Goal: Information Seeking & Learning: Learn about a topic

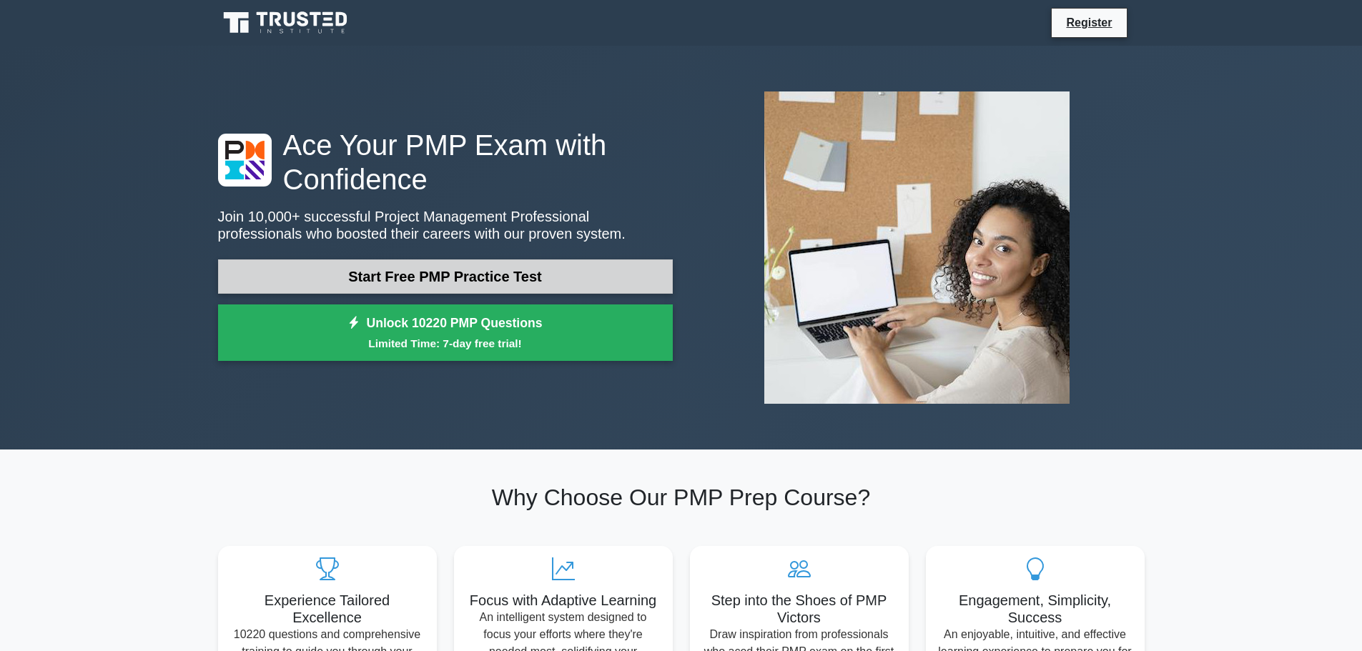
click at [613, 279] on link "Start Free PMP Practice Test" at bounding box center [445, 277] width 455 height 34
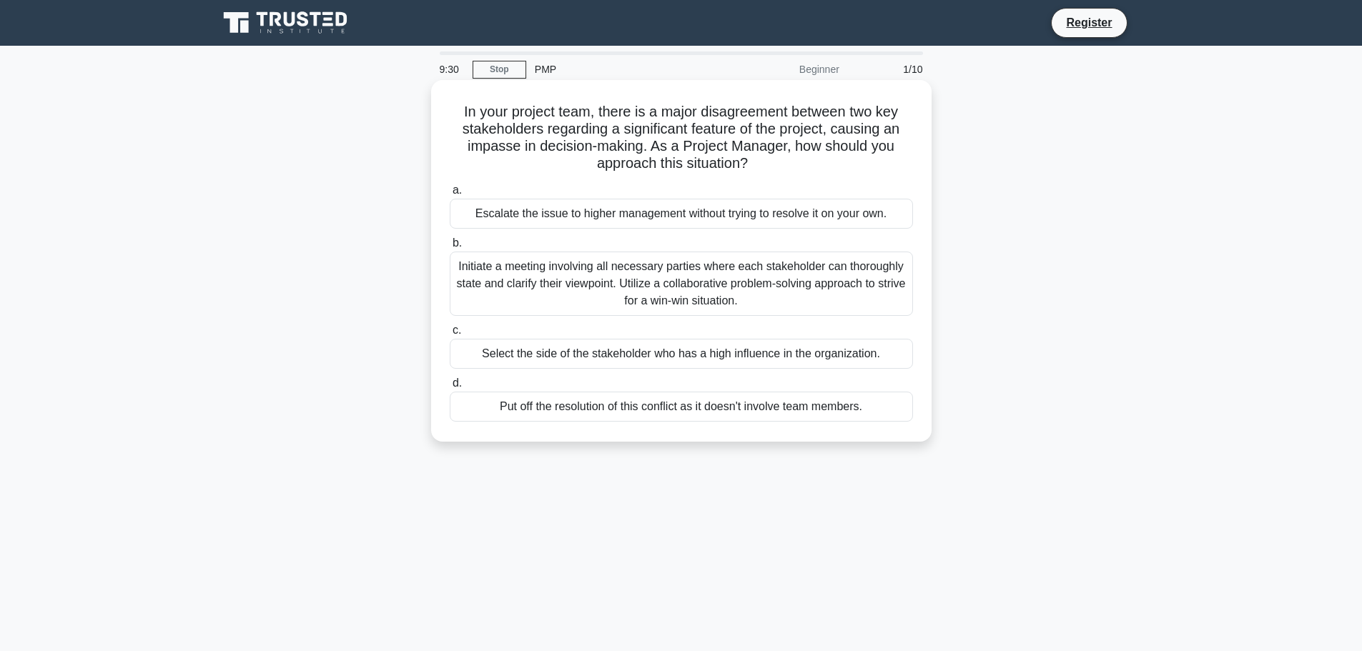
click at [724, 280] on div "Initiate a meeting involving all necessary parties where each stakeholder can t…" at bounding box center [681, 284] width 463 height 64
click at [450, 248] on input "b. Initiate a meeting involving all necessary parties where each stakeholder ca…" at bounding box center [450, 243] width 0 height 9
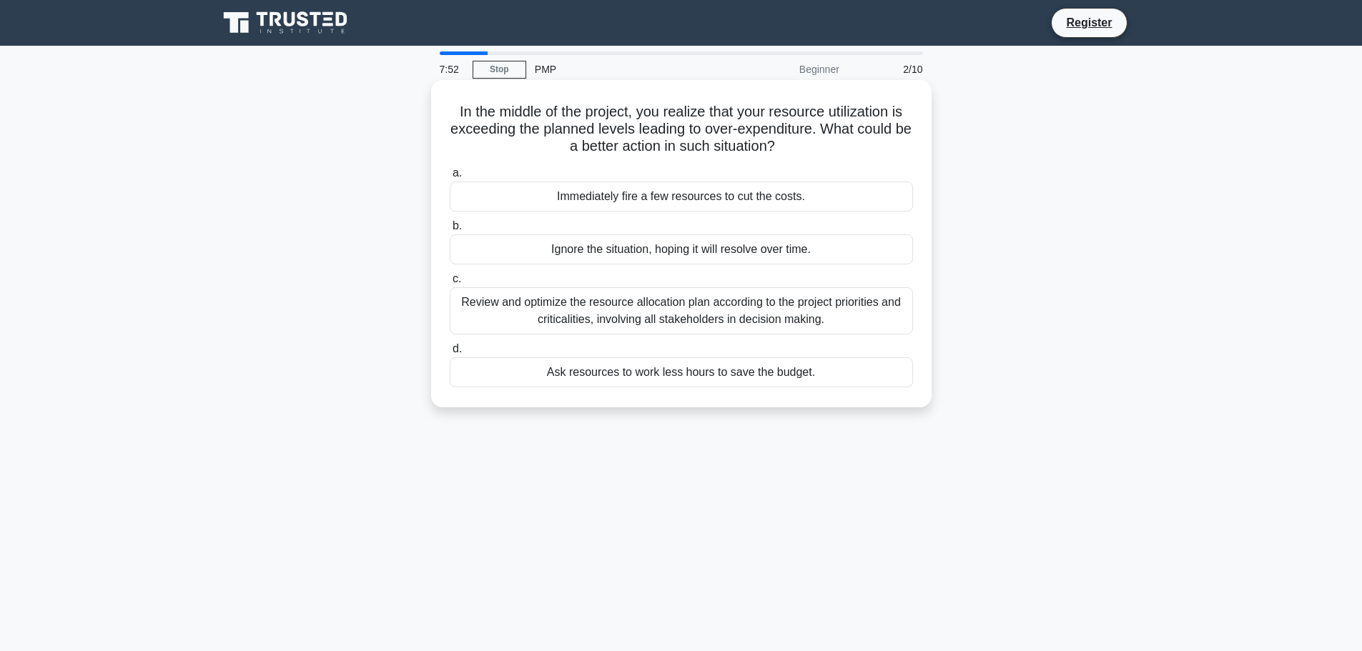
click at [692, 325] on div "Review and optimize the resource allocation plan according to the project prior…" at bounding box center [681, 310] width 463 height 47
click at [450, 284] on input "c. Review and optimize the resource allocation plan according to the project pr…" at bounding box center [450, 279] width 0 height 9
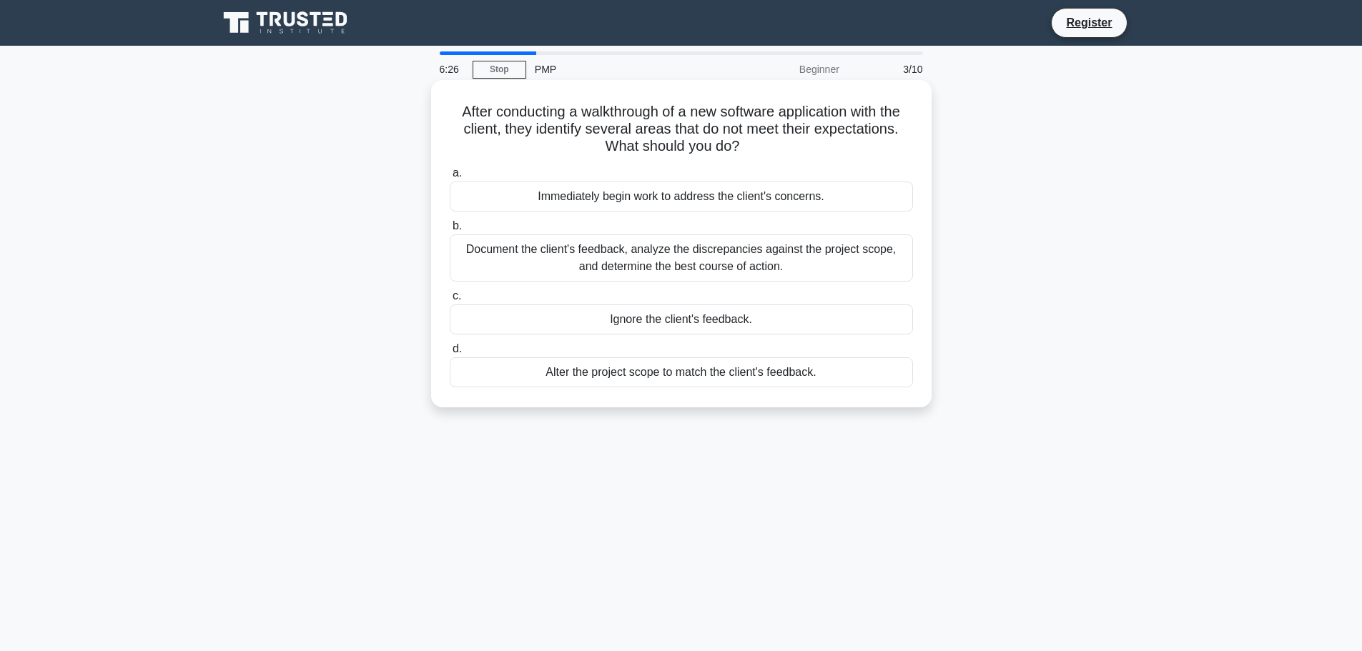
click at [626, 252] on div "Document the client's feedback, analyze the discrepancies against the project s…" at bounding box center [681, 258] width 463 height 47
click at [450, 231] on input "b. Document the client's feedback, analyze the discrepancies against the projec…" at bounding box center [450, 226] width 0 height 9
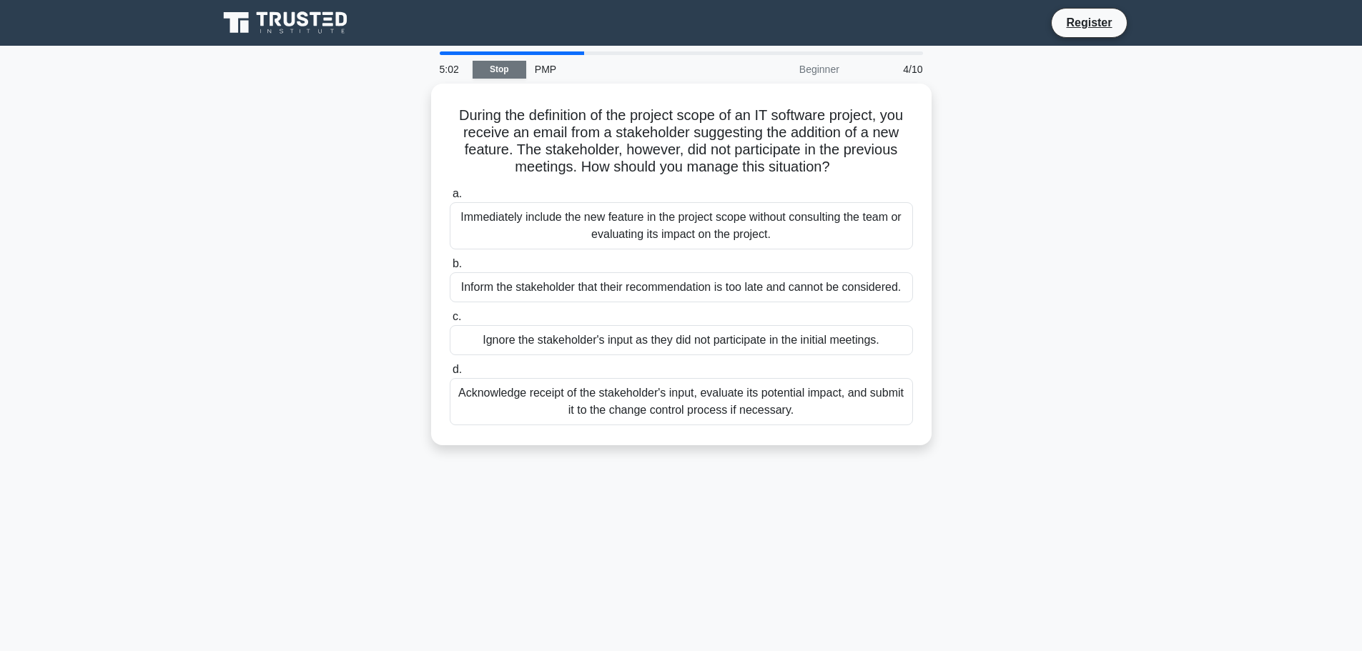
click at [500, 69] on link "Stop" at bounding box center [500, 70] width 54 height 18
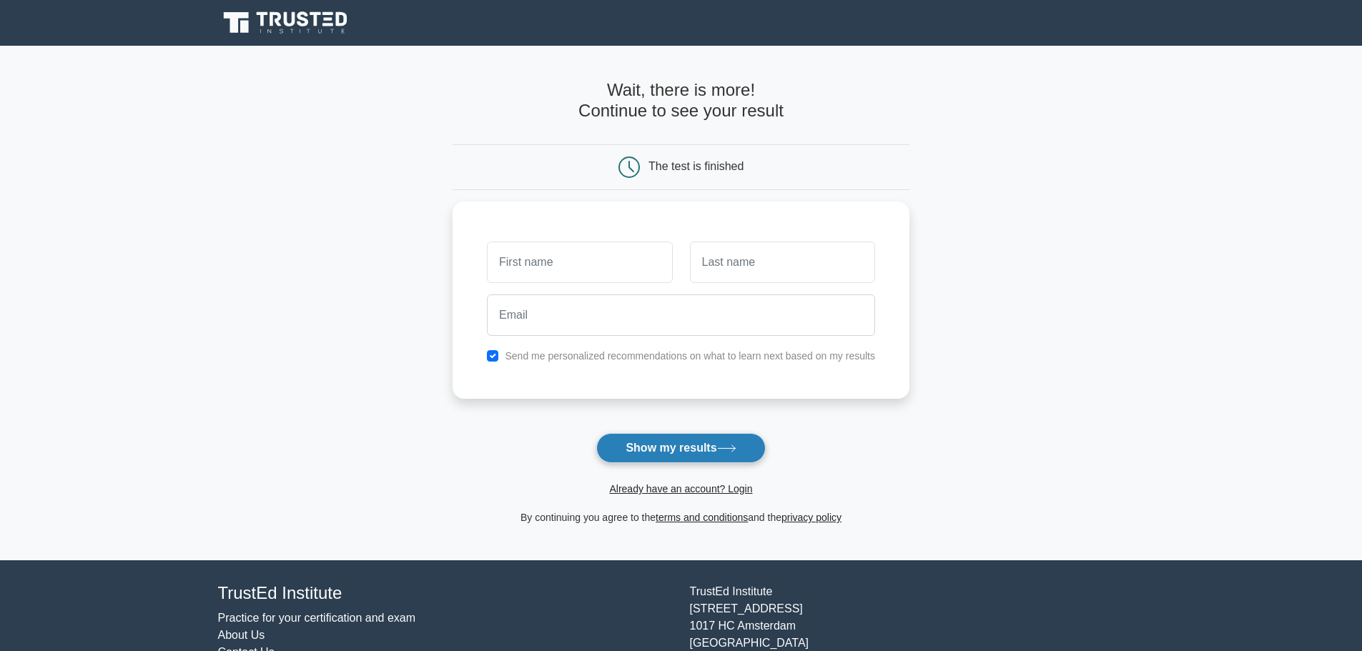
click at [719, 450] on button "Show my results" at bounding box center [680, 448] width 169 height 30
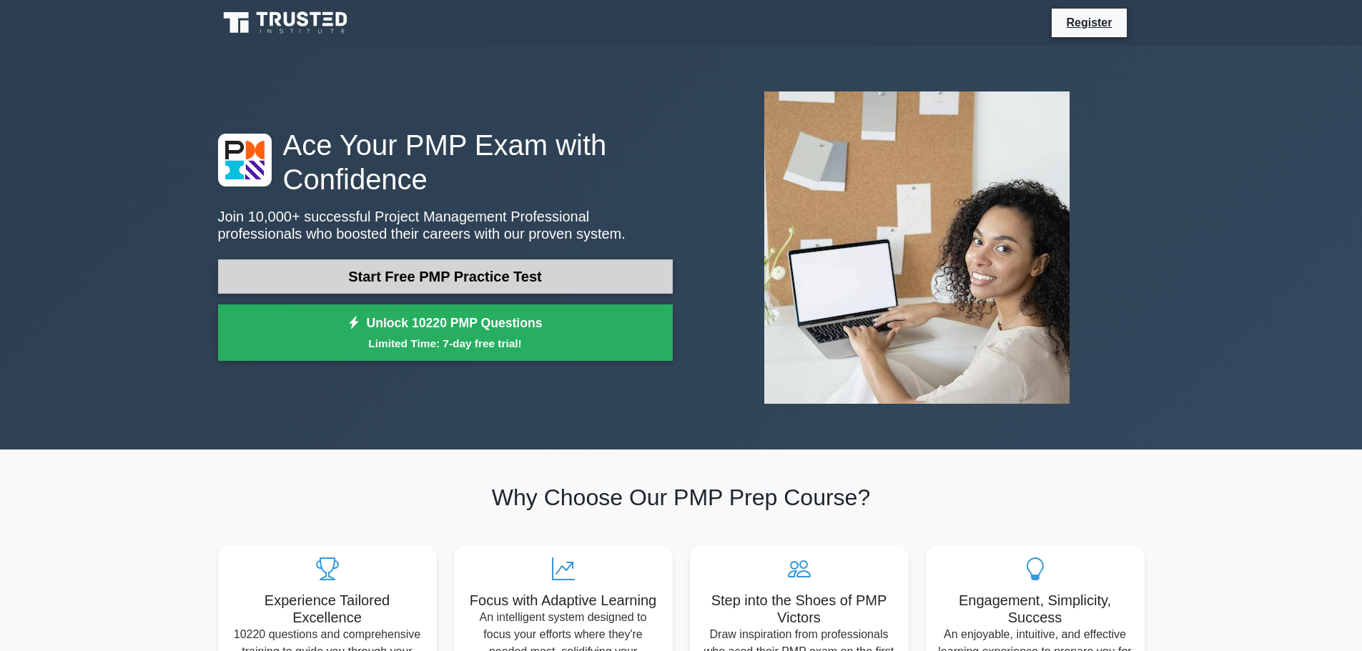
click at [551, 271] on link "Start Free PMP Practice Test" at bounding box center [445, 277] width 455 height 34
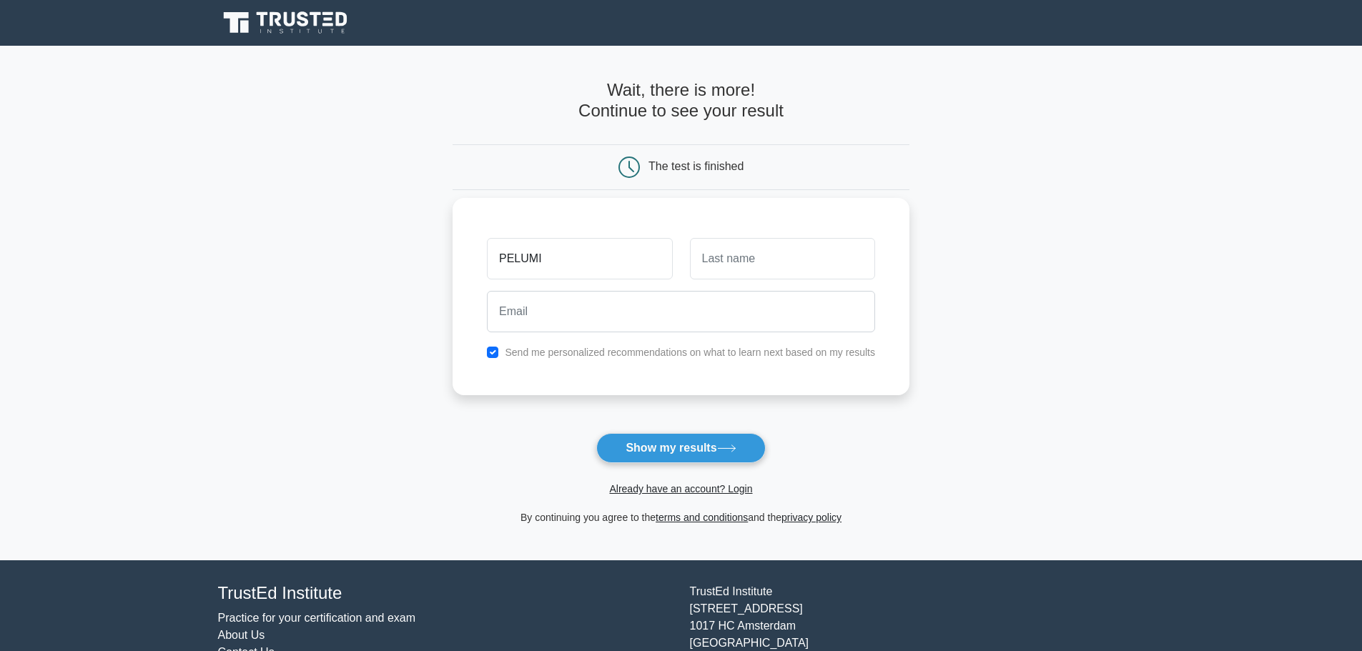
type input "PELUMI"
click at [700, 262] on input "text" at bounding box center [782, 258] width 185 height 41
type input "YEKEEN"
click at [676, 303] on input "email" at bounding box center [681, 311] width 388 height 41
type input "titilayoyekeen5@gmail.com"
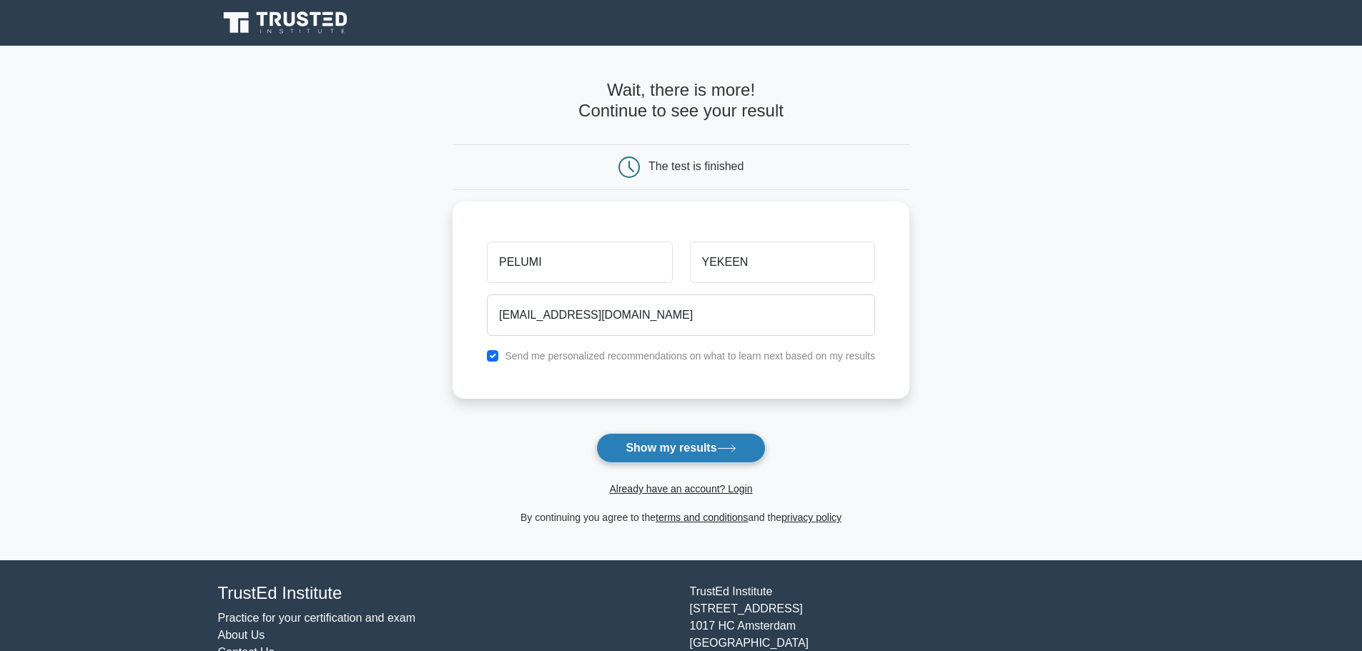
click at [689, 444] on button "Show my results" at bounding box center [680, 448] width 169 height 30
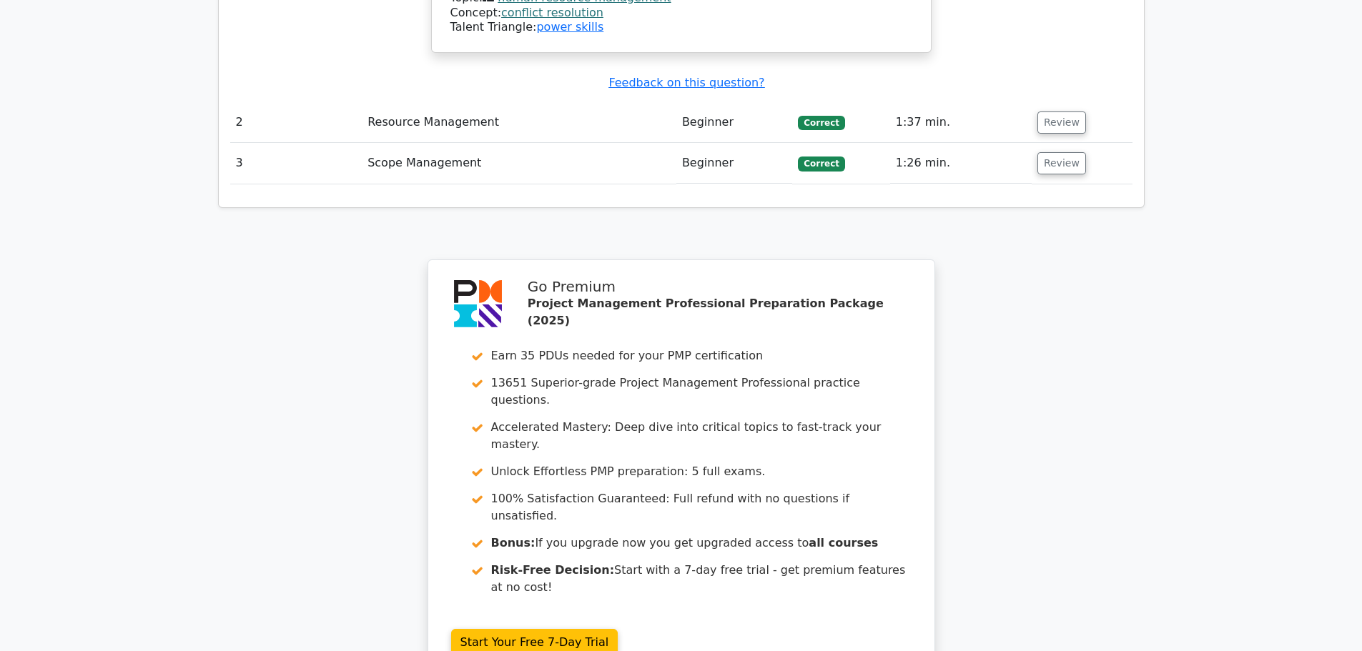
scroll to position [1985, 0]
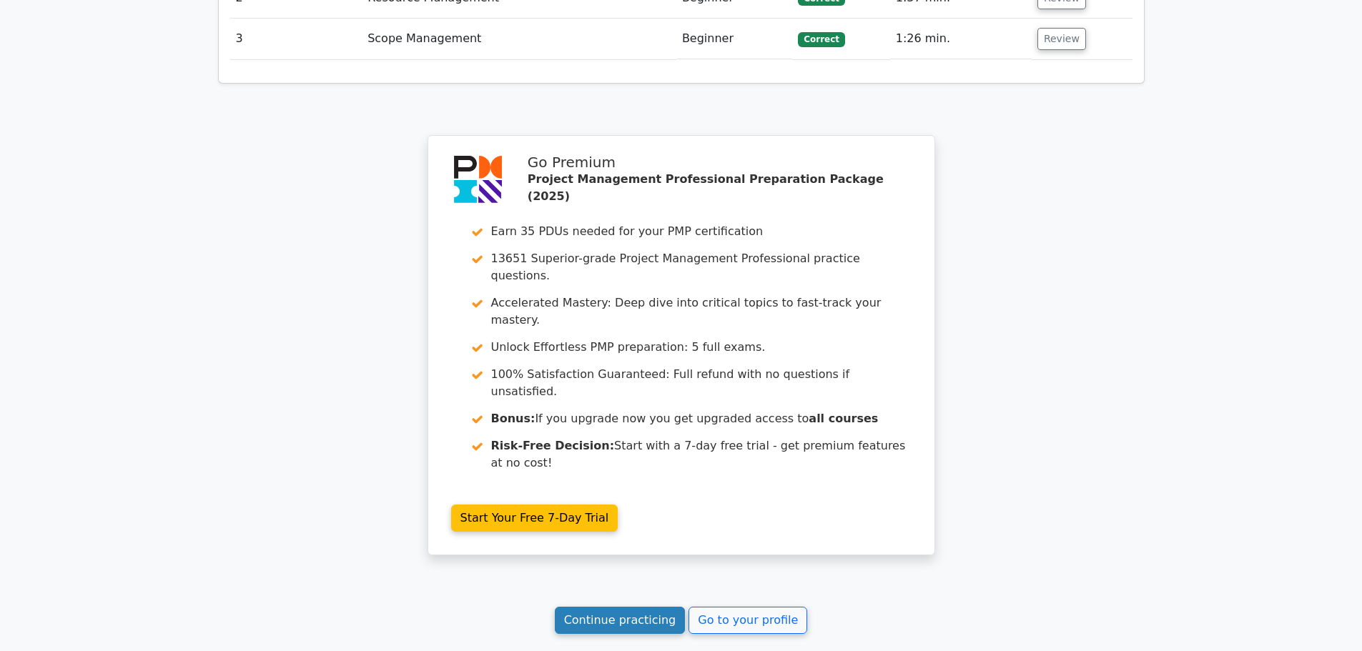
click at [631, 607] on link "Continue practicing" at bounding box center [620, 620] width 131 height 27
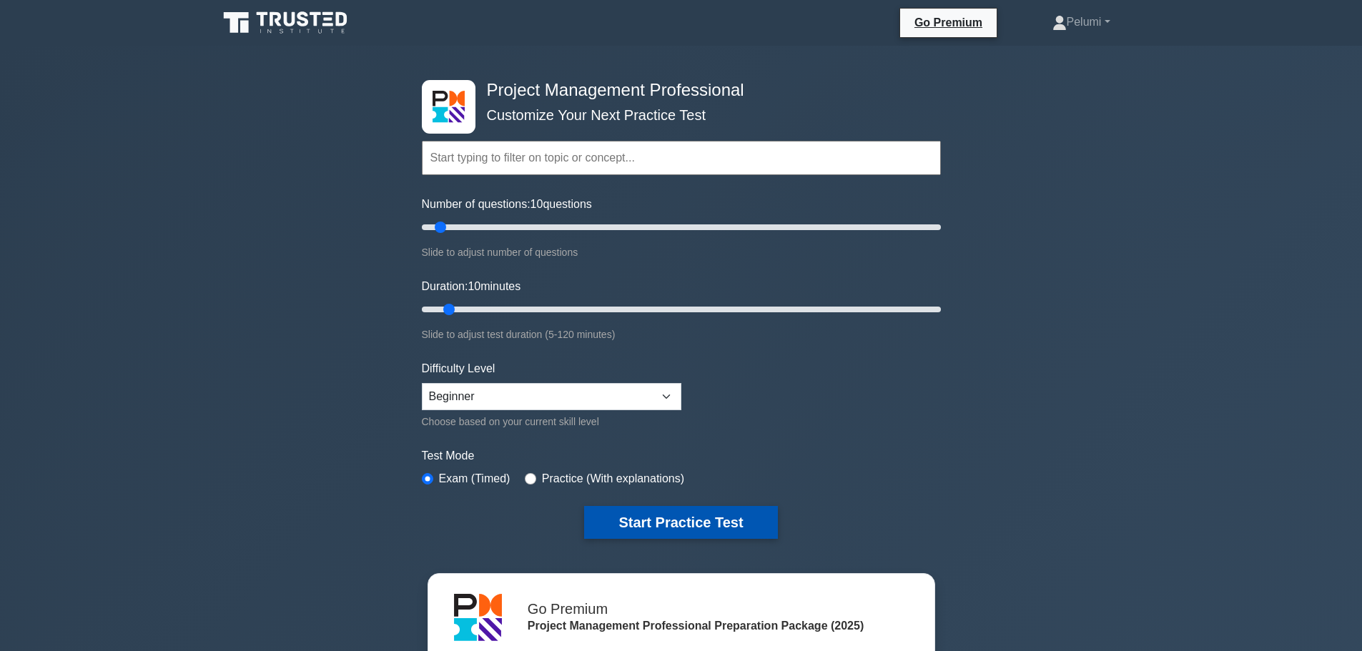
click at [671, 512] on button "Start Practice Test" at bounding box center [680, 522] width 193 height 33
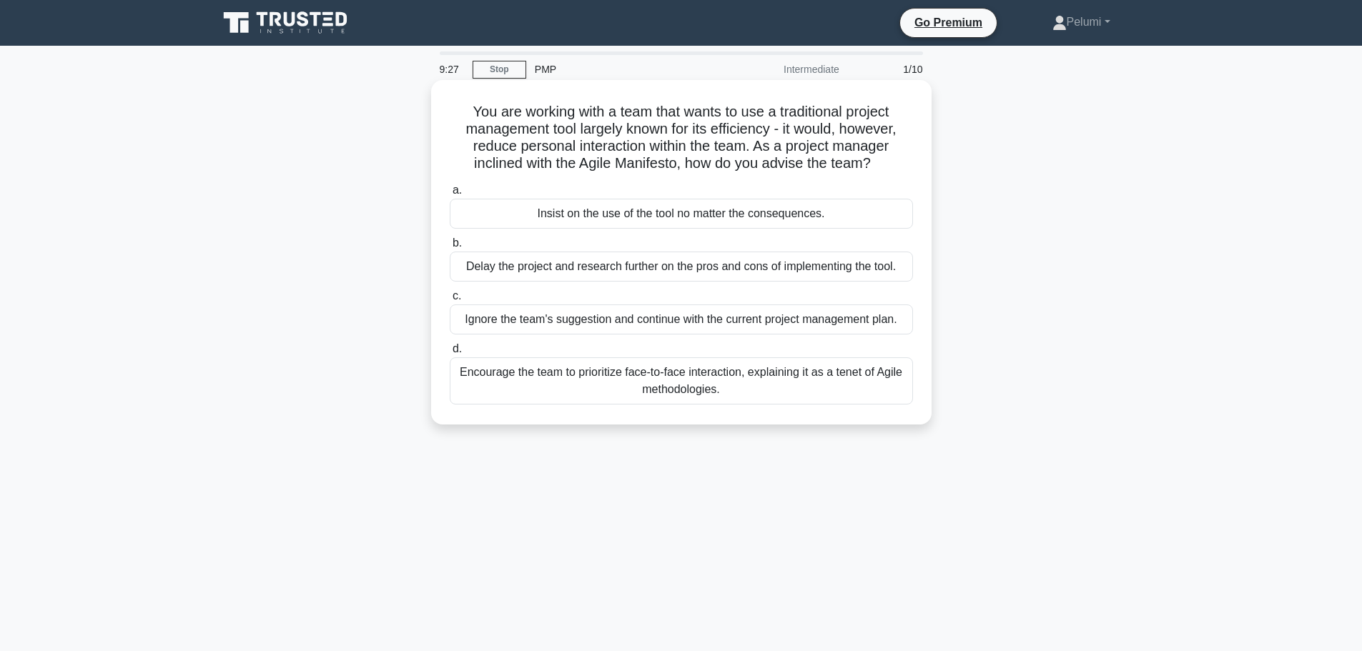
click at [767, 395] on div "Encourage the team to prioritize face-to-face interaction, explaining it as a t…" at bounding box center [681, 381] width 463 height 47
click at [450, 354] on input "d. Encourage the team to prioritize face-to-face interaction, explaining it as …" at bounding box center [450, 349] width 0 height 9
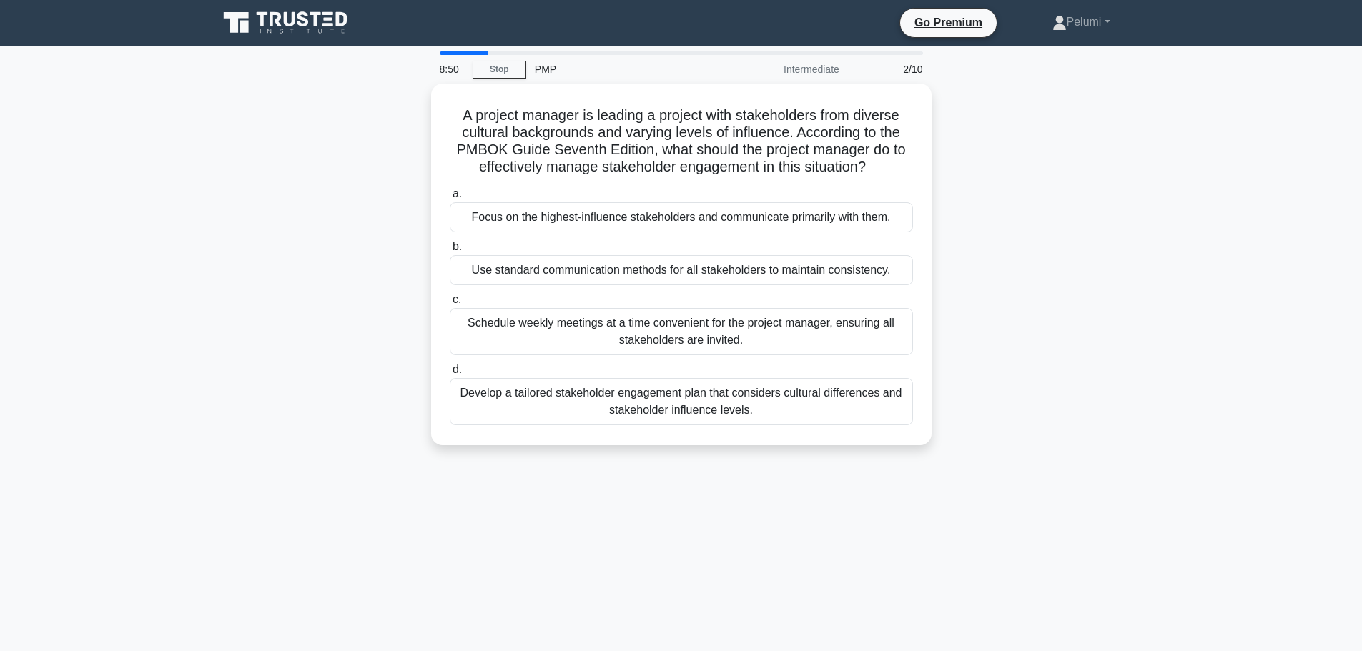
click at [767, 395] on div "Develop a tailored stakeholder engagement plan that considers cultural differen…" at bounding box center [681, 401] width 463 height 47
click at [450, 375] on input "d. Develop a tailored stakeholder engagement plan that considers cultural diffe…" at bounding box center [450, 369] width 0 height 9
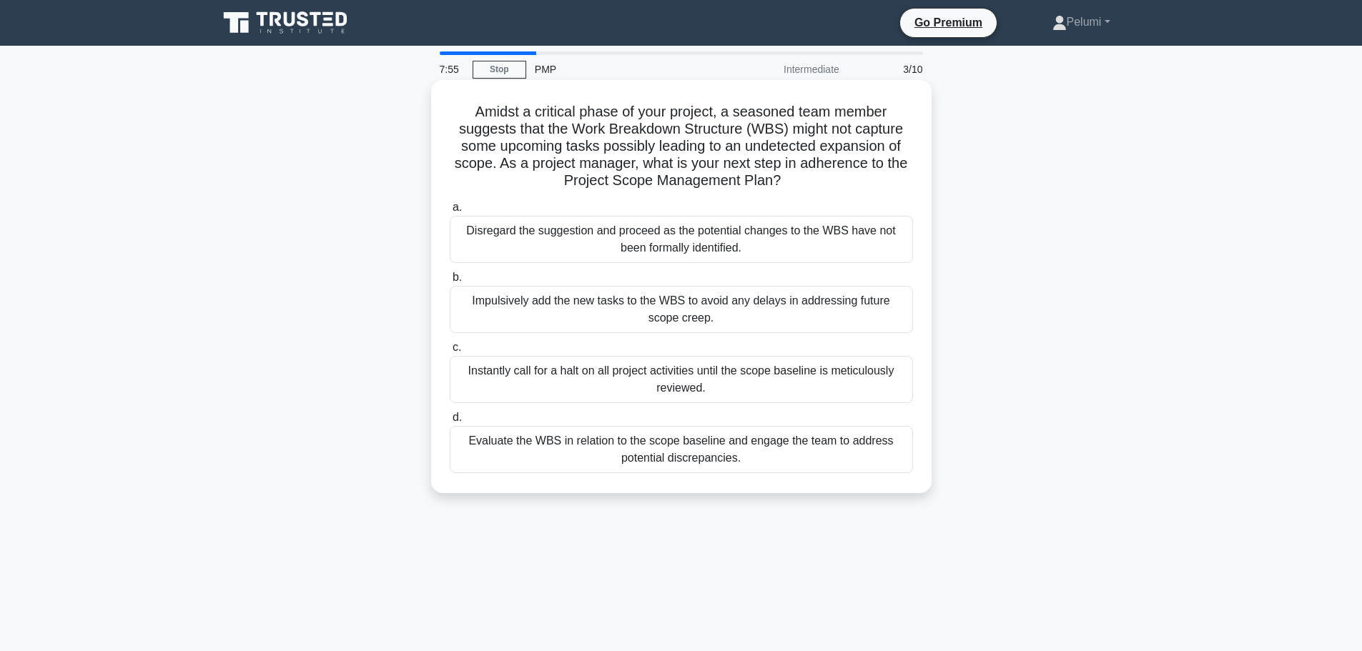
click at [799, 376] on div "Instantly call for a halt on all project activities until the scope baseline is…" at bounding box center [681, 379] width 463 height 47
click at [450, 353] on input "c. Instantly call for a halt on all project activities until the scope baseline…" at bounding box center [450, 347] width 0 height 9
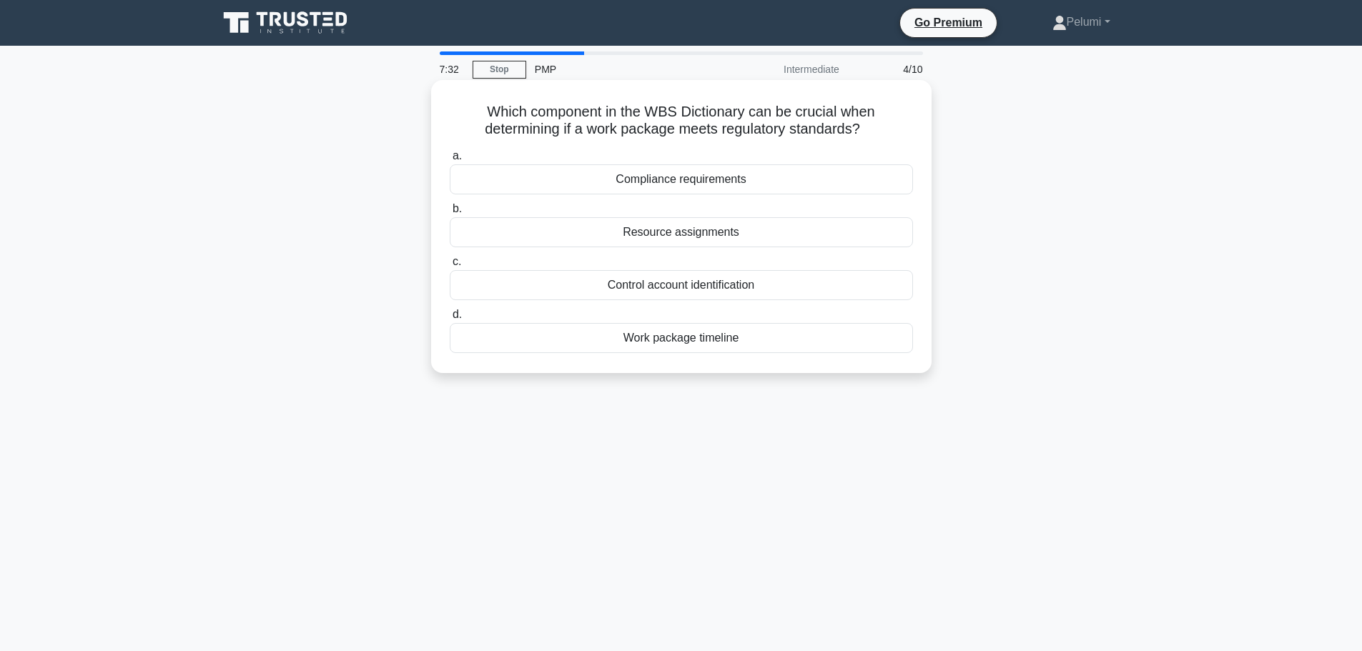
click at [741, 178] on div "Compliance requirements" at bounding box center [681, 179] width 463 height 30
click at [450, 161] on input "a. Compliance requirements" at bounding box center [450, 156] width 0 height 9
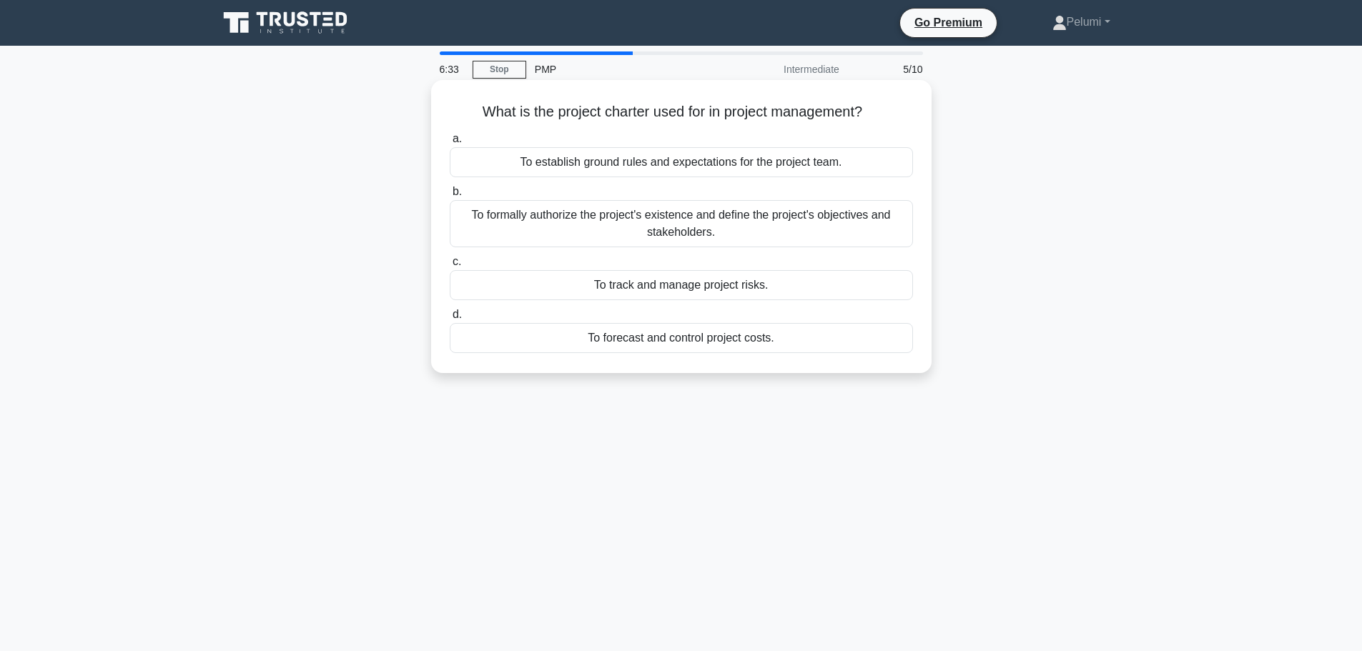
click at [803, 172] on div "To establish ground rules and expectations for the project team." at bounding box center [681, 162] width 463 height 30
click at [450, 144] on input "a. To establish ground rules and expectations for the project team." at bounding box center [450, 138] width 0 height 9
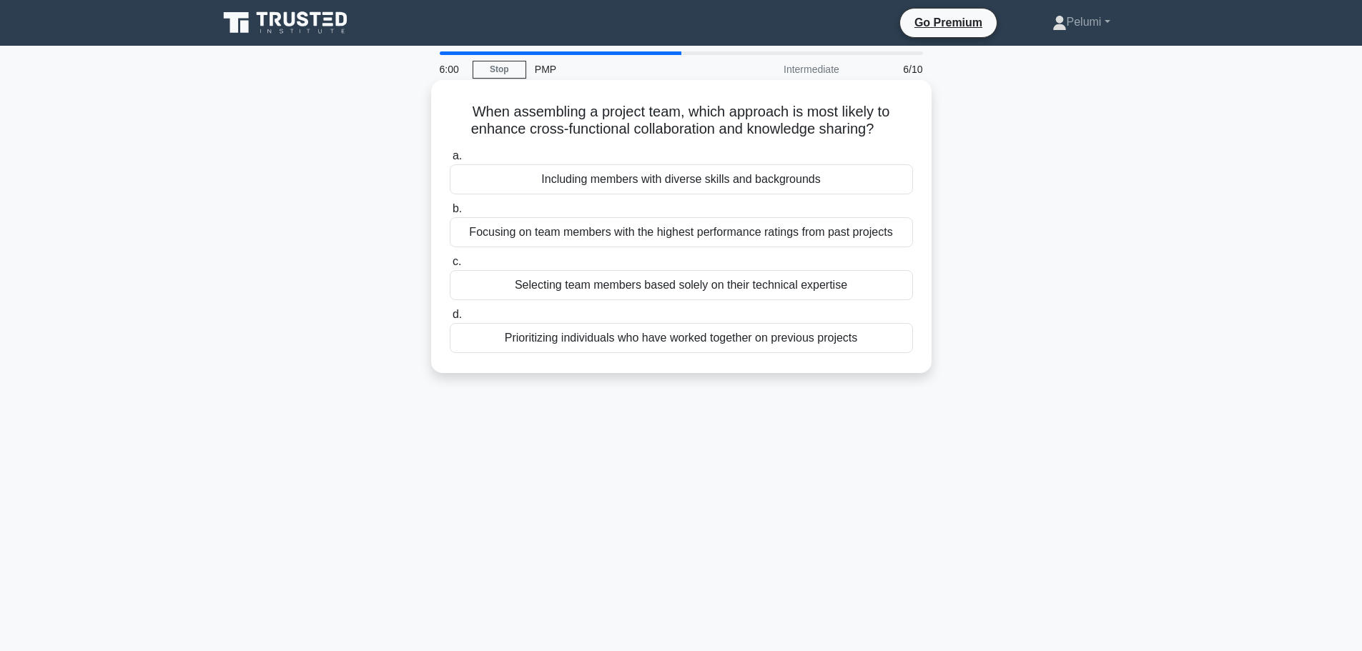
click at [591, 335] on div "Prioritizing individuals who have worked together on previous projects" at bounding box center [681, 338] width 463 height 30
click at [450, 320] on input "d. Prioritizing individuals who have worked together on previous projects" at bounding box center [450, 314] width 0 height 9
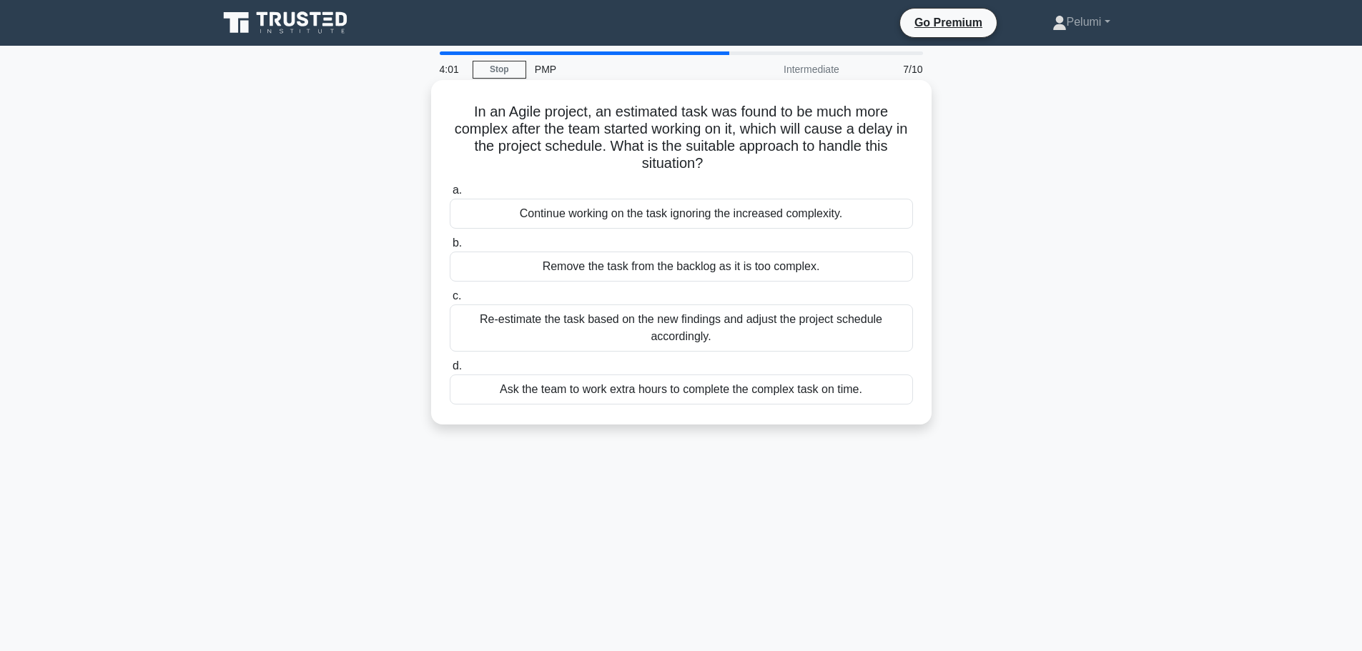
click at [865, 333] on div "Re-estimate the task based on the new findings and adjust the project schedule …" at bounding box center [681, 328] width 463 height 47
click at [450, 301] on input "c. Re-estimate the task based on the new findings and adjust the project schedu…" at bounding box center [450, 296] width 0 height 9
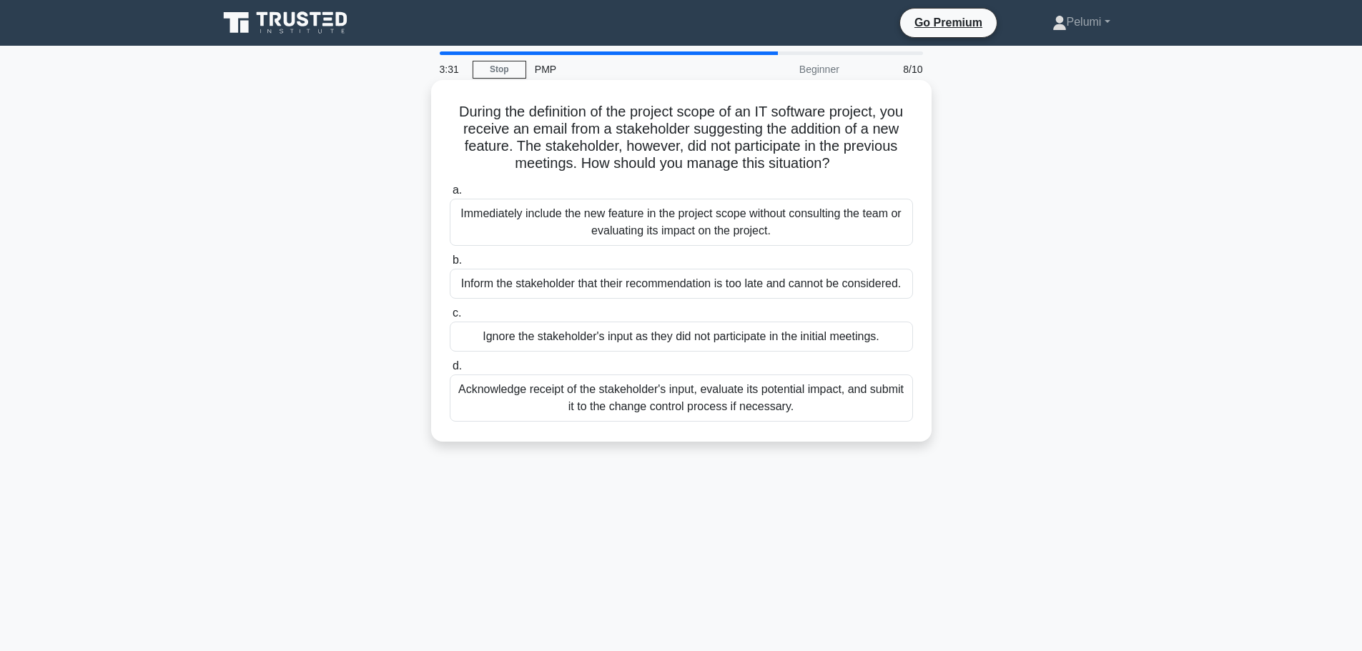
click at [793, 395] on div "Acknowledge receipt of the stakeholder's input, evaluate its potential impact, …" at bounding box center [681, 398] width 463 height 47
click at [450, 371] on input "d. Acknowledge receipt of the stakeholder's input, evaluate its potential impac…" at bounding box center [450, 366] width 0 height 9
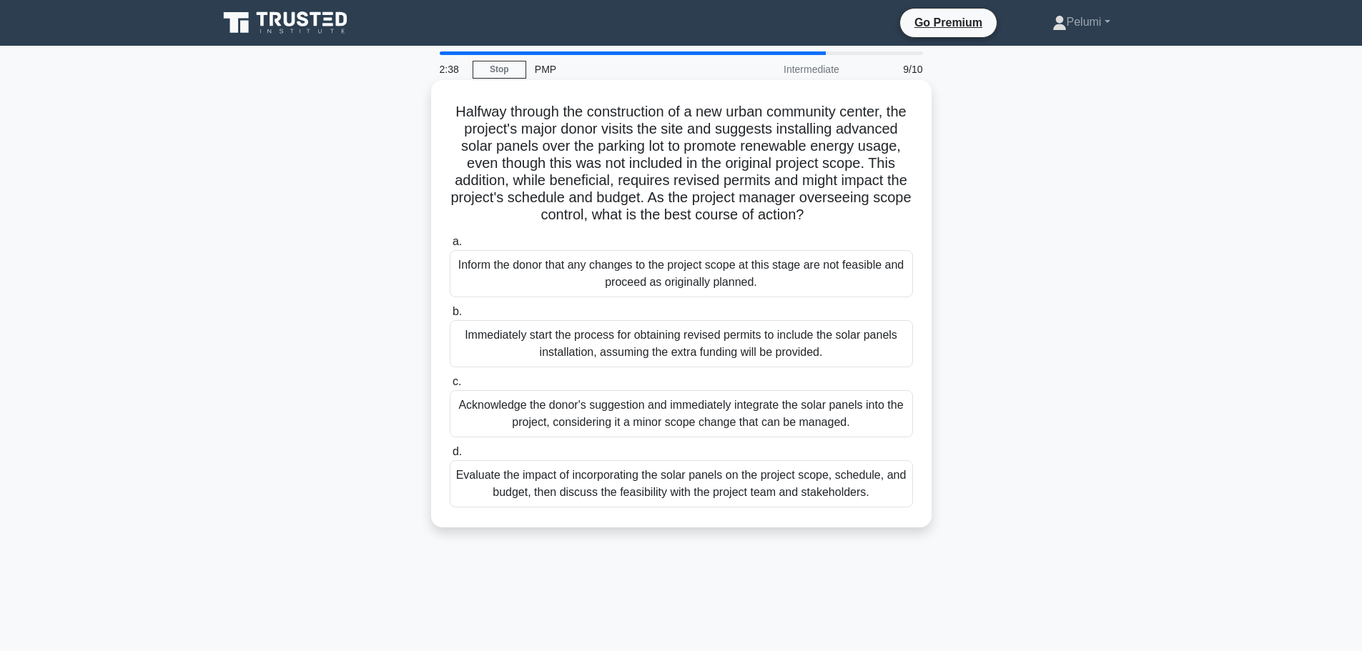
click at [634, 508] on div "Evaluate the impact of incorporating the solar panels on the project scope, sch…" at bounding box center [681, 483] width 463 height 47
click at [450, 457] on input "d. Evaluate the impact of incorporating the solar panels on the project scope, …" at bounding box center [450, 452] width 0 height 9
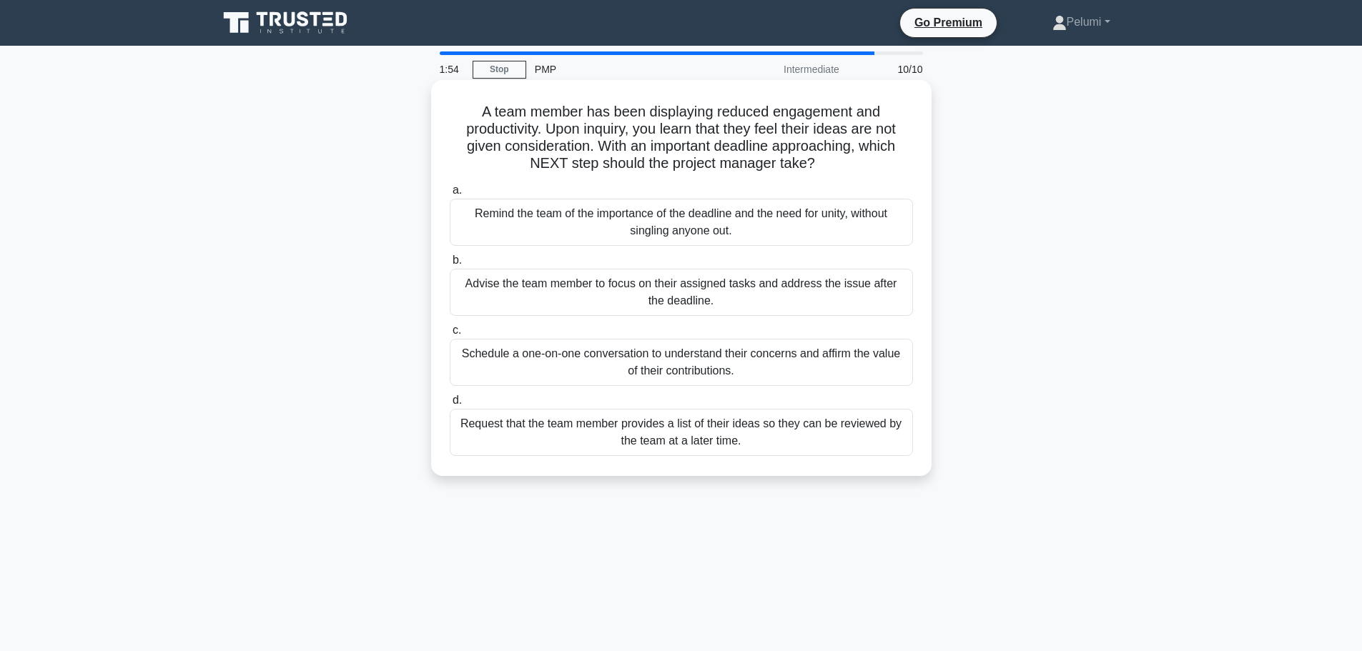
click at [738, 348] on div "Schedule a one-on-one conversation to understand their concerns and affirm the …" at bounding box center [681, 362] width 463 height 47
click at [450, 335] on input "c. Schedule a one-on-one conversation to understand their concerns and affirm t…" at bounding box center [450, 330] width 0 height 9
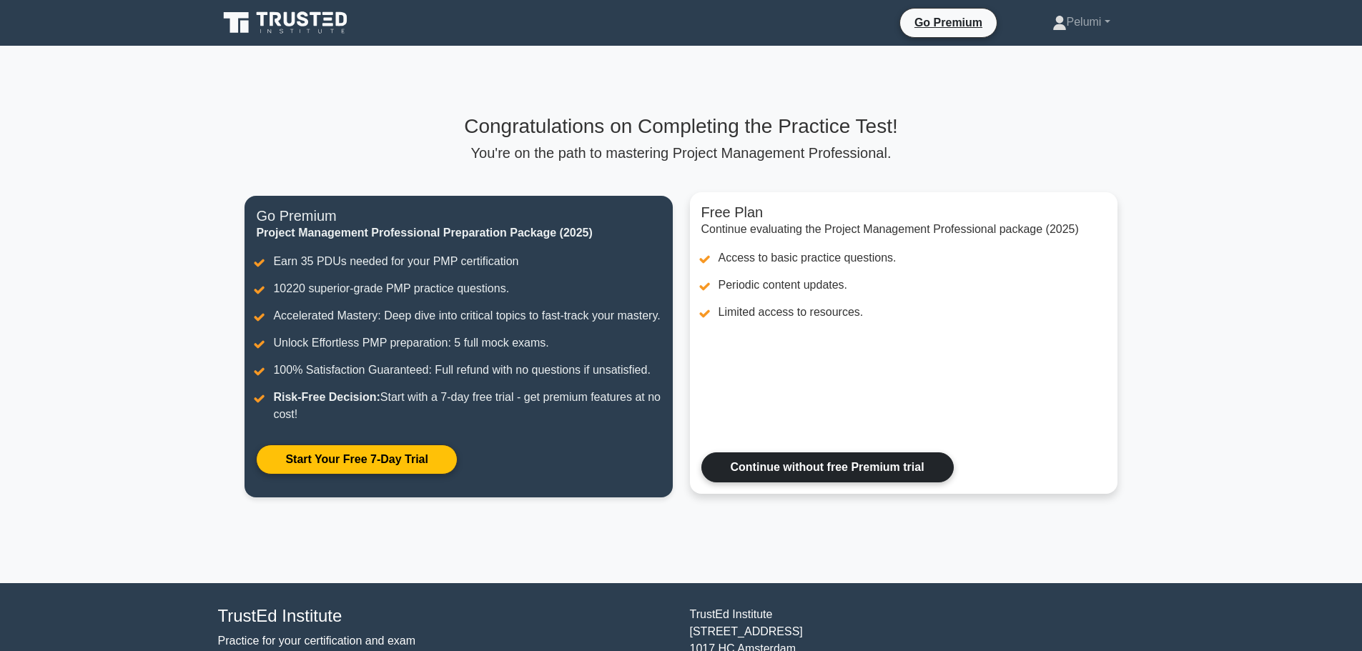
click at [922, 483] on link "Continue without free Premium trial" at bounding box center [827, 468] width 252 height 30
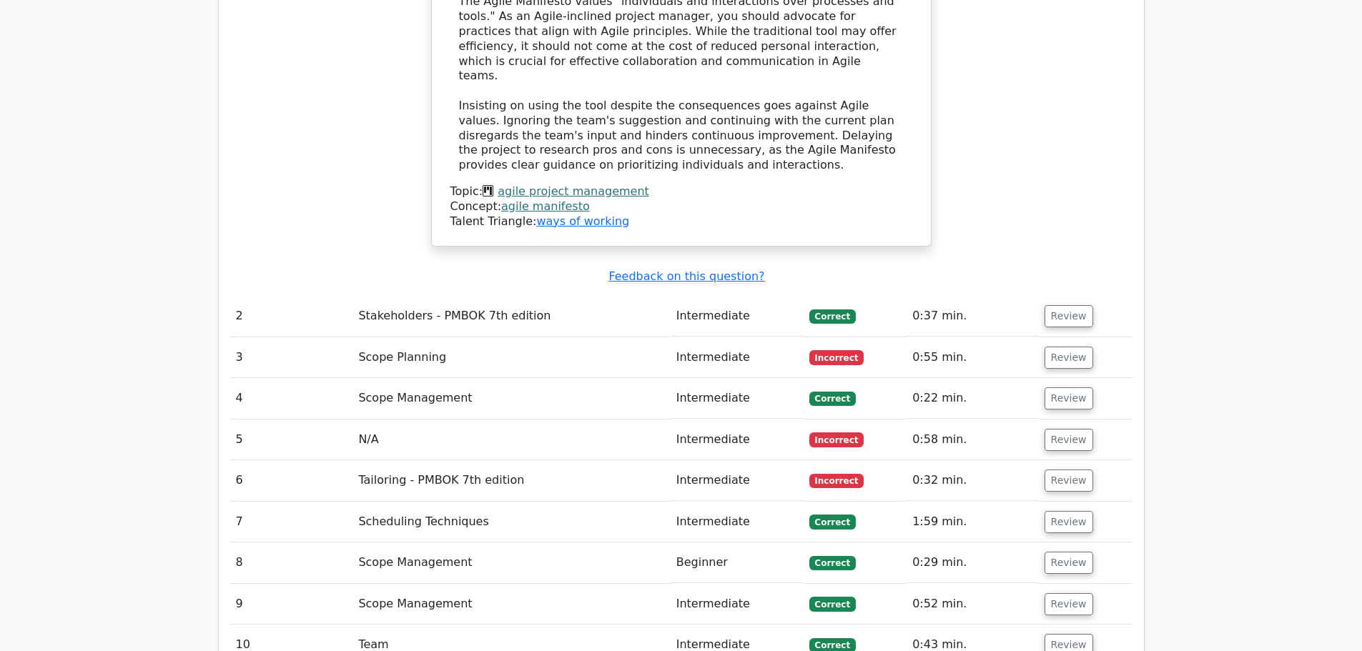
scroll to position [1788, 0]
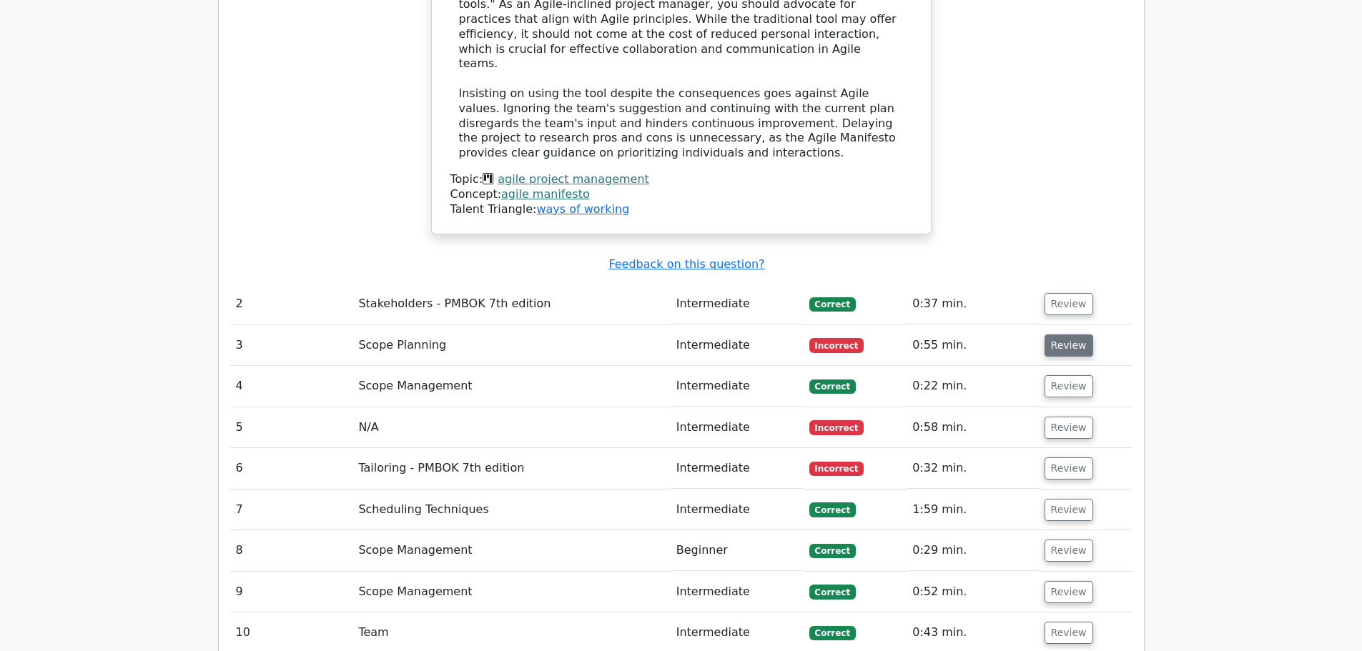
click at [1053, 335] on button "Review" at bounding box center [1069, 346] width 49 height 22
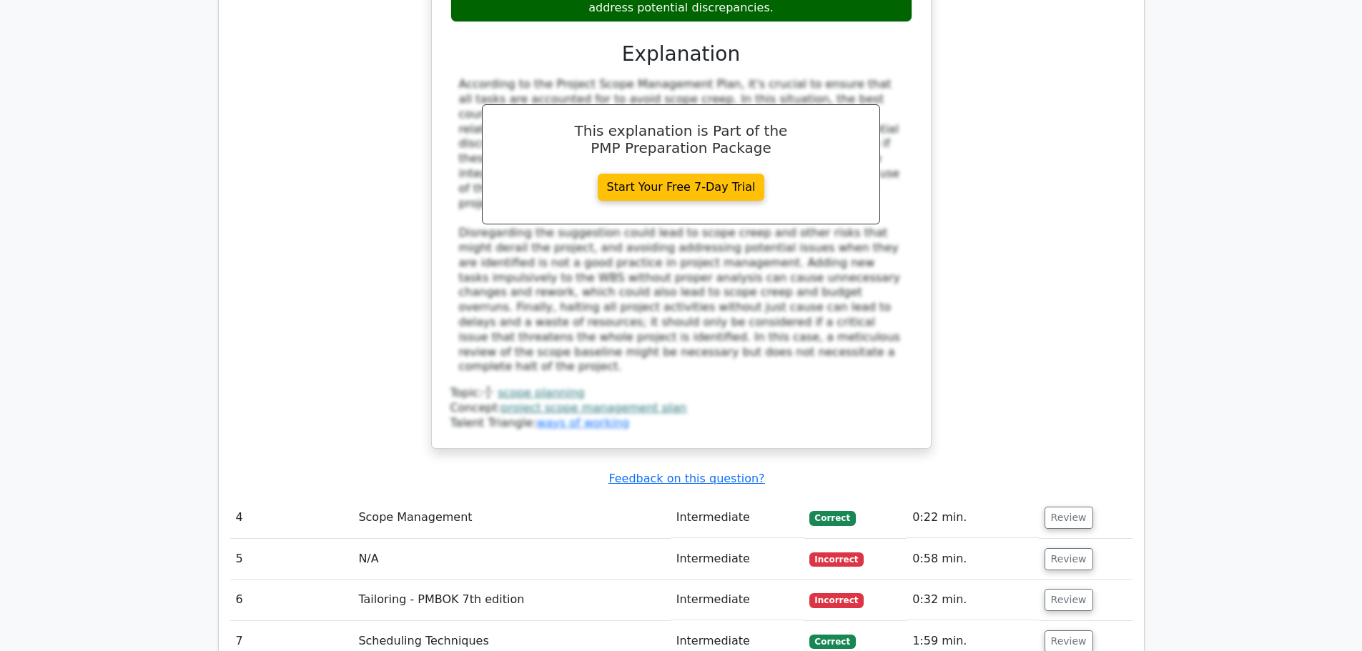
scroll to position [2646, 0]
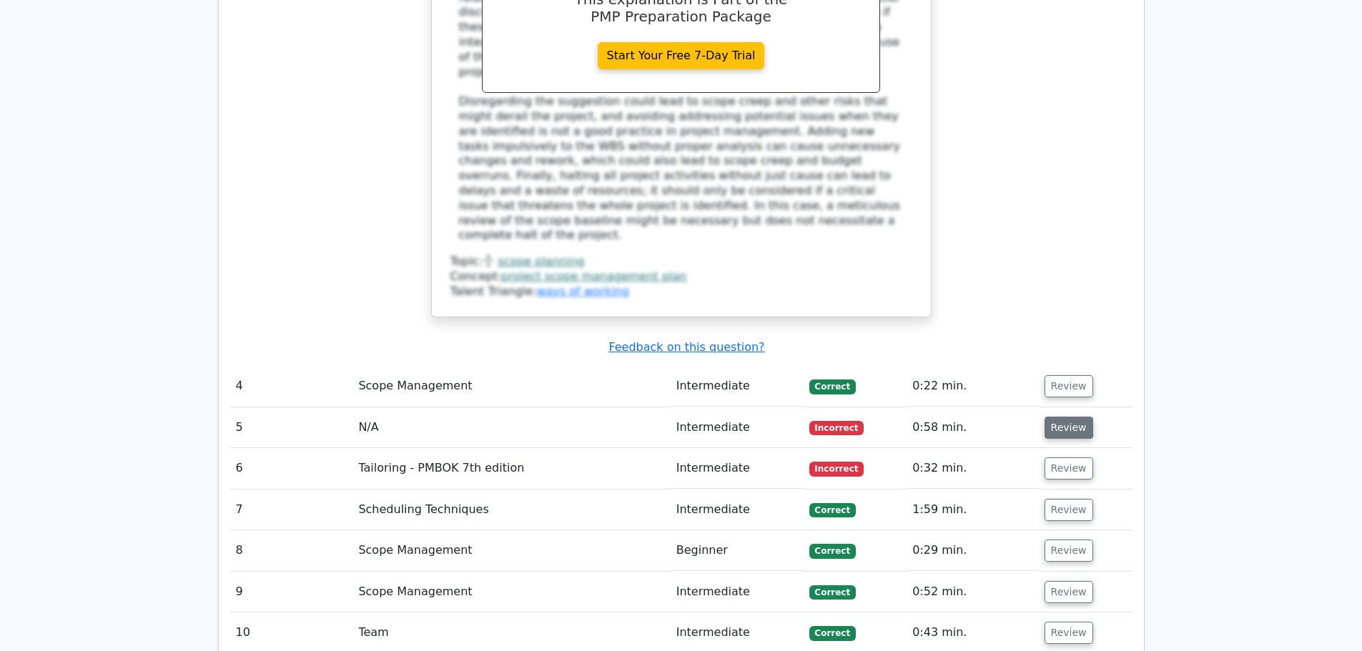
click at [1064, 417] on button "Review" at bounding box center [1069, 428] width 49 height 22
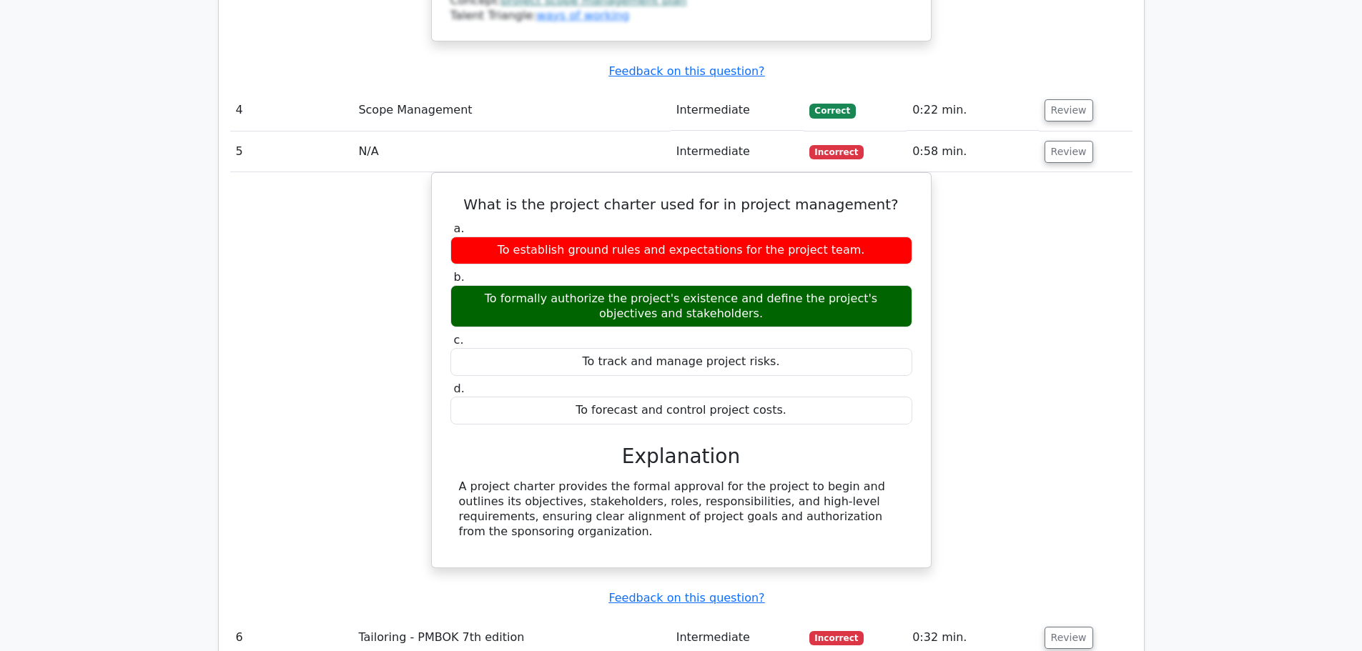
scroll to position [2932, 0]
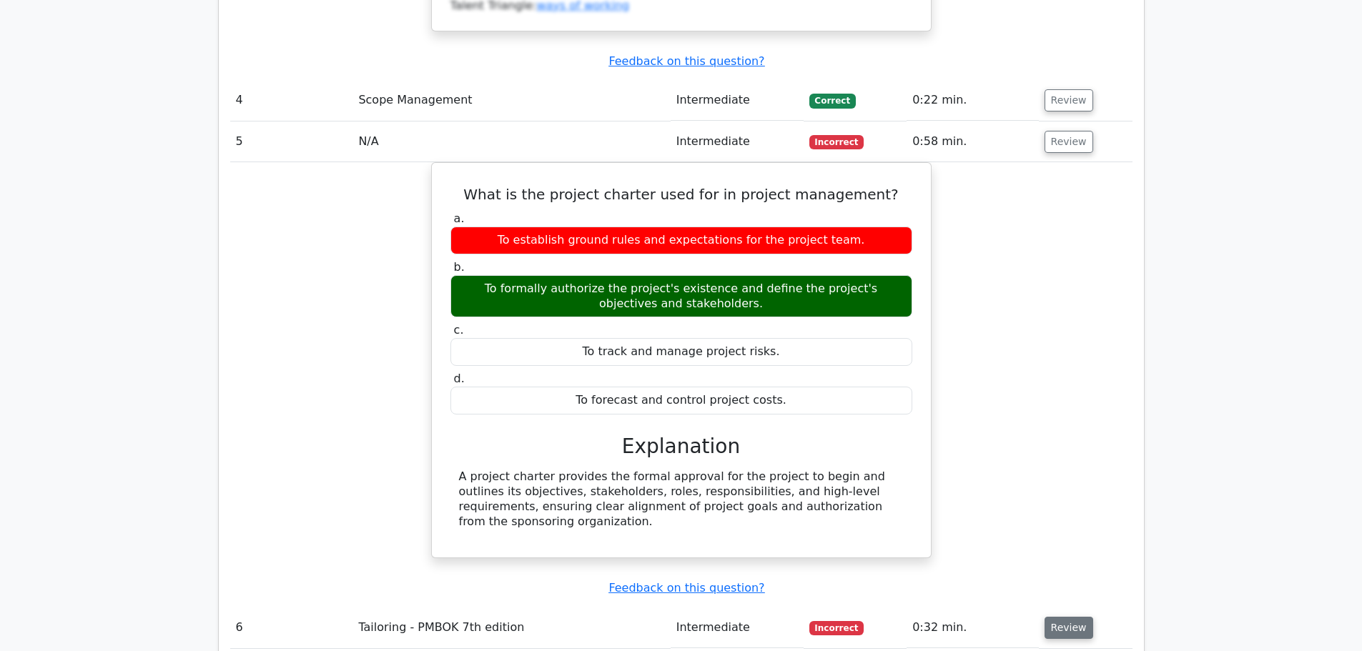
click at [1078, 617] on button "Review" at bounding box center [1069, 628] width 49 height 22
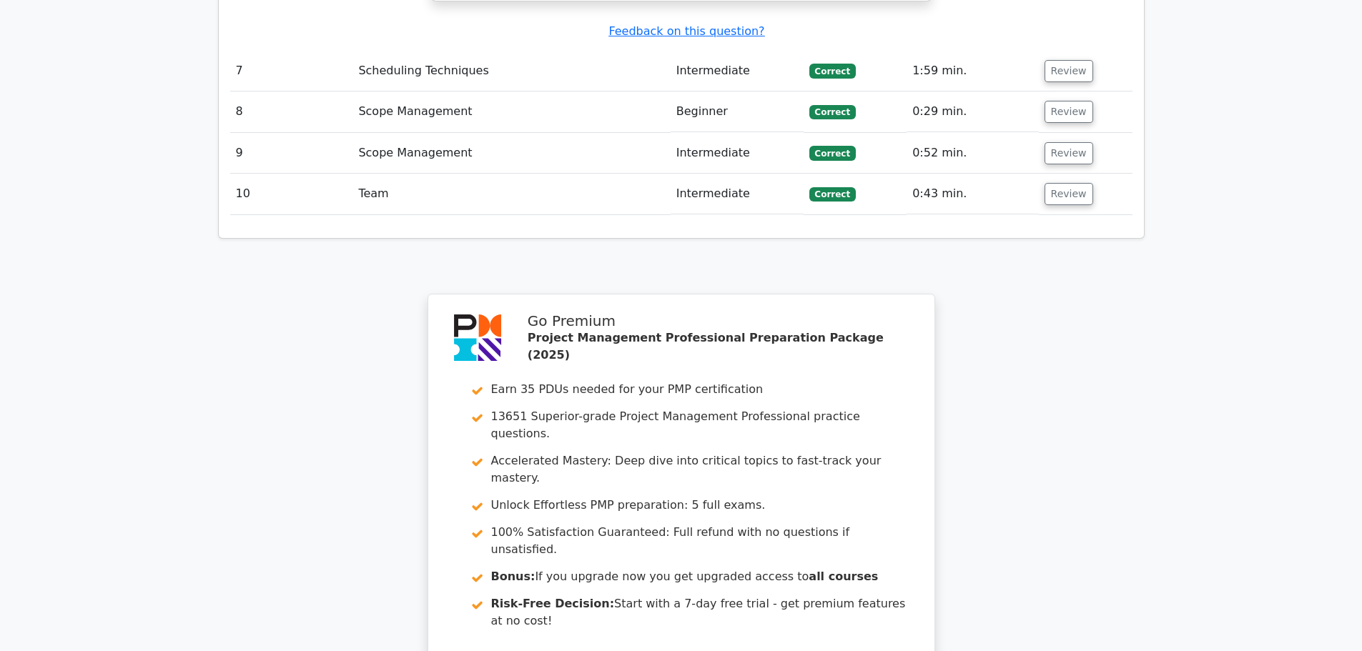
scroll to position [4202, 0]
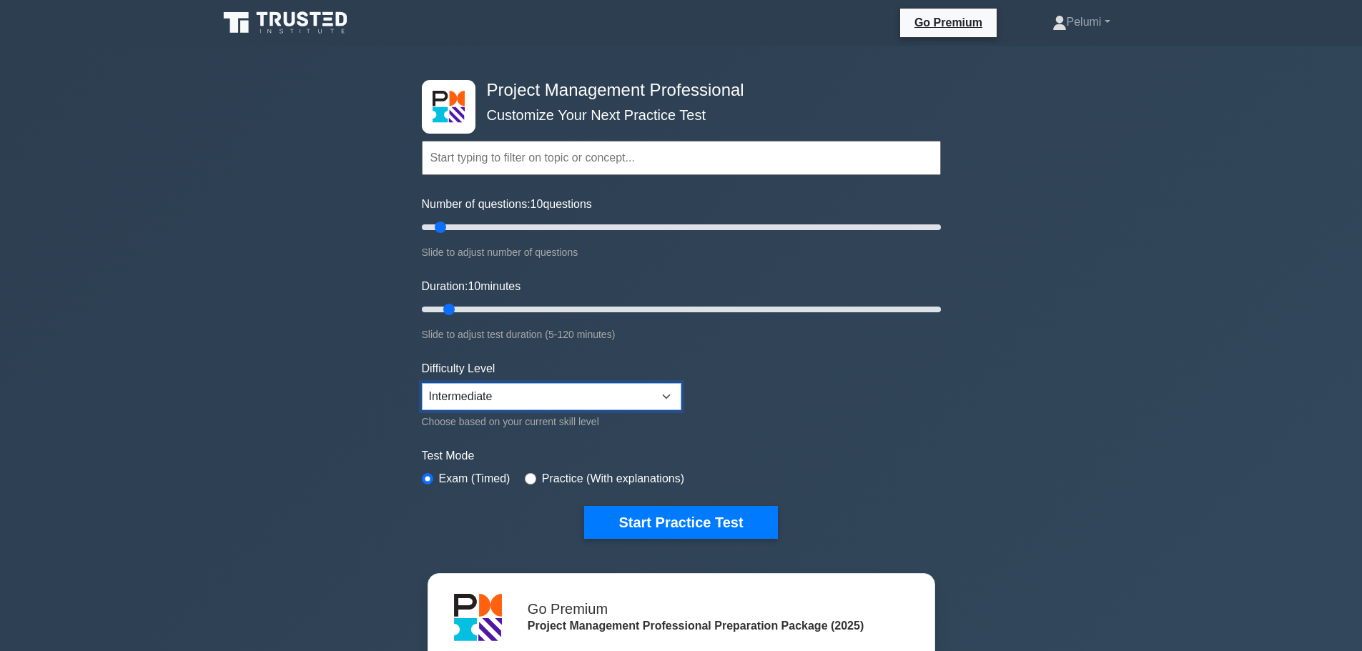
click at [561, 400] on select "Beginner Intermediate Expert" at bounding box center [552, 396] width 260 height 27
select select "expert"
click at [422, 383] on select "Beginner Intermediate Expert" at bounding box center [552, 396] width 260 height 27
click at [714, 524] on button "Start Practice Test" at bounding box center [680, 522] width 193 height 33
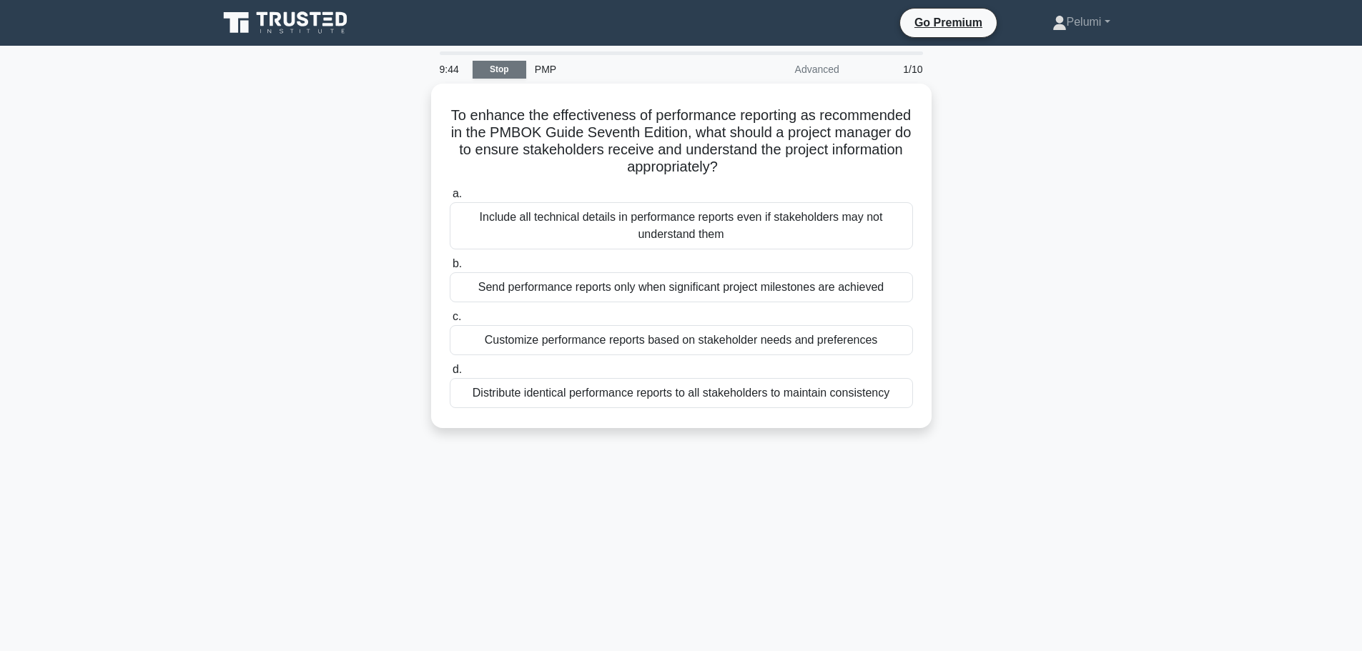
click at [489, 69] on link "Stop" at bounding box center [500, 70] width 54 height 18
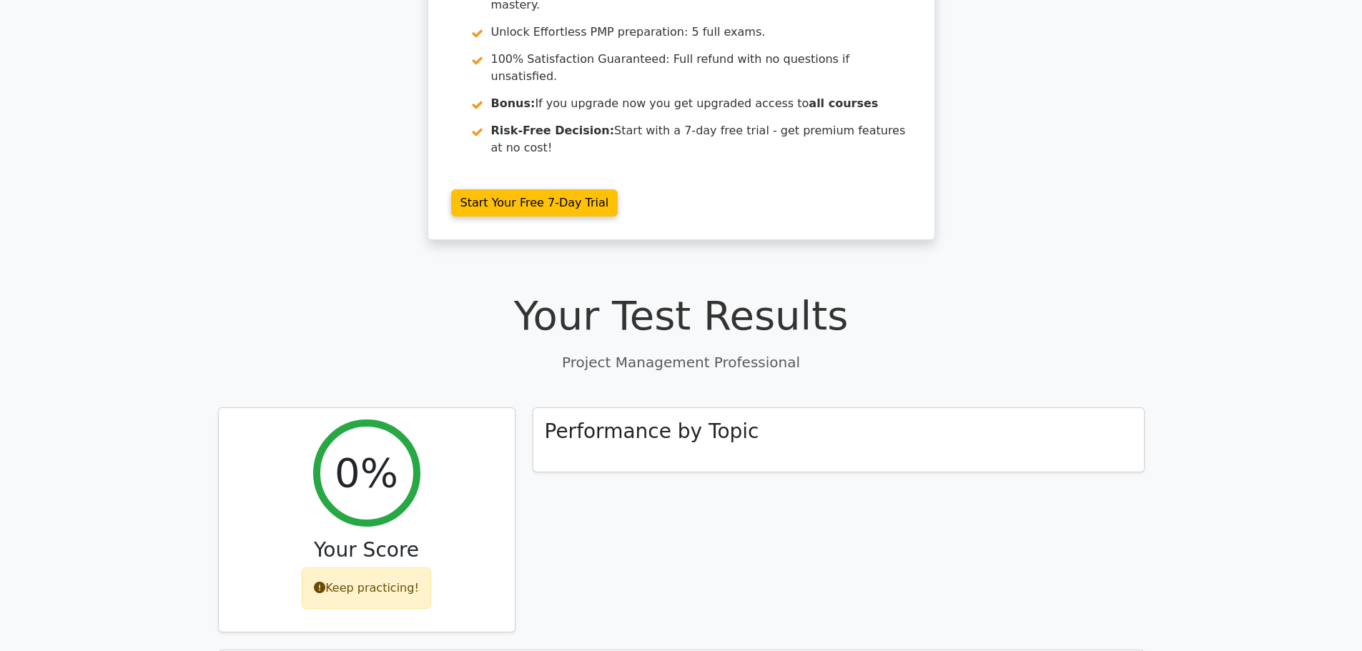
scroll to position [72, 0]
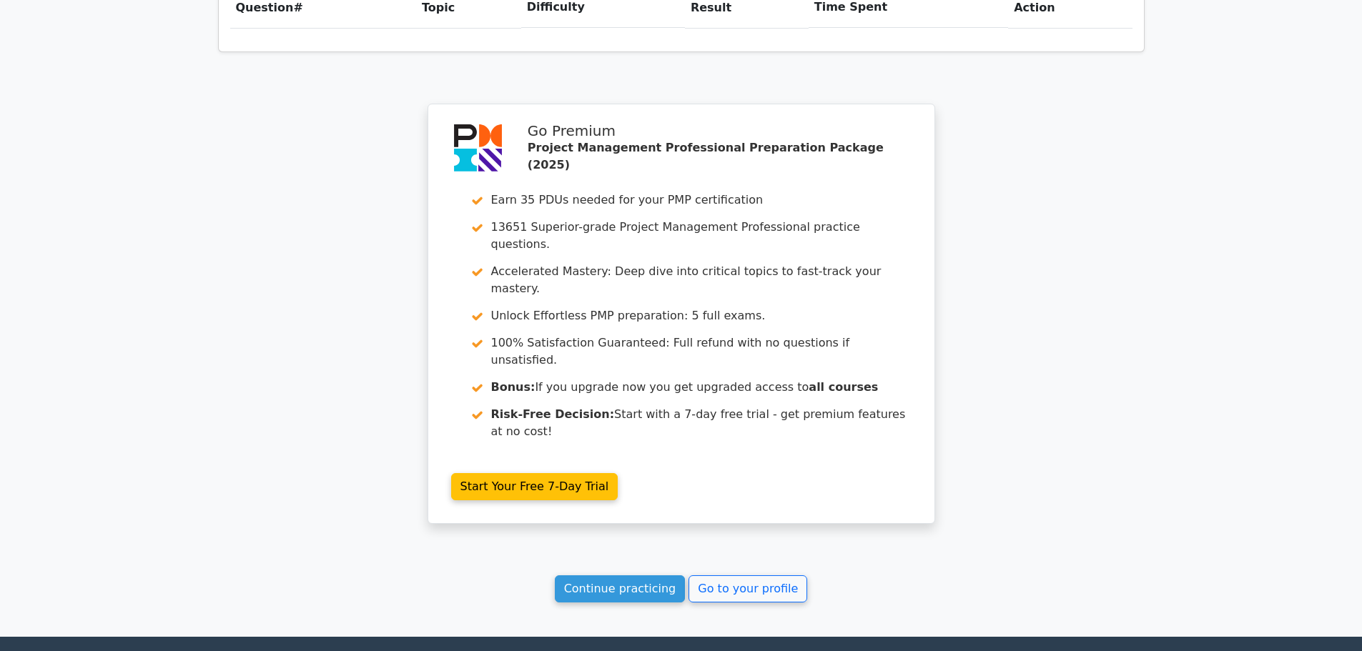
scroll to position [1161, 0]
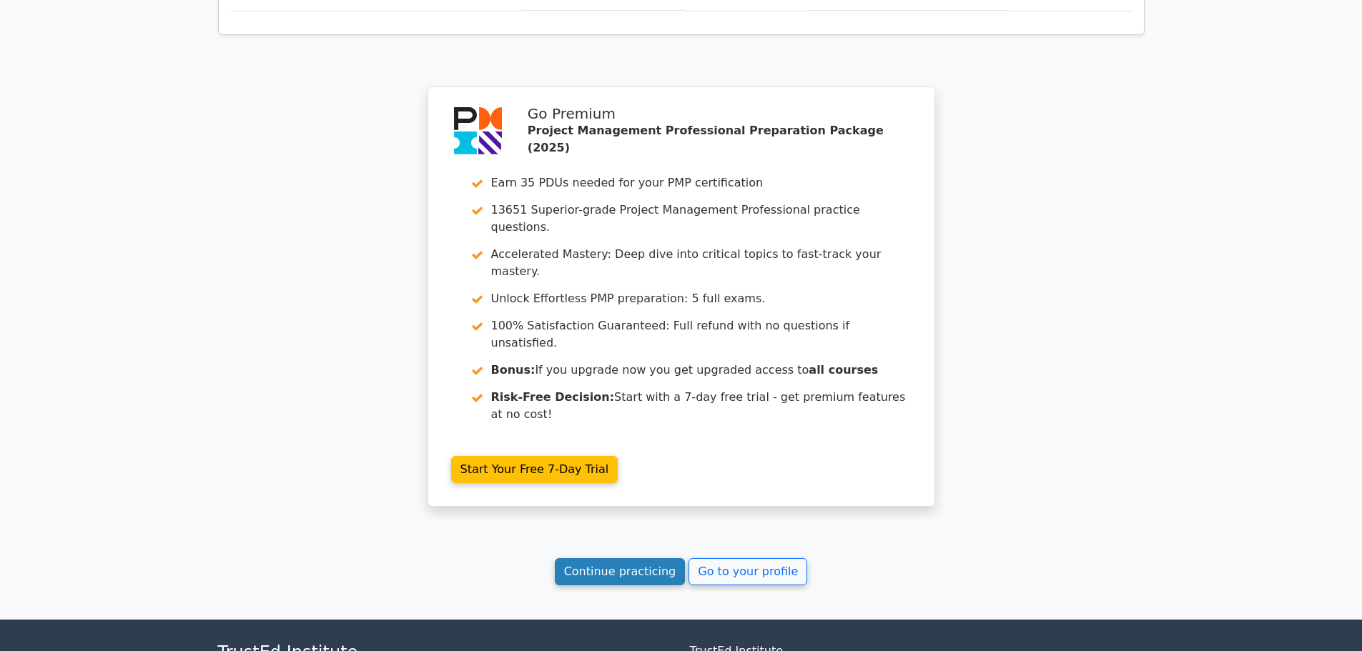
click at [606, 558] on link "Continue practicing" at bounding box center [620, 571] width 131 height 27
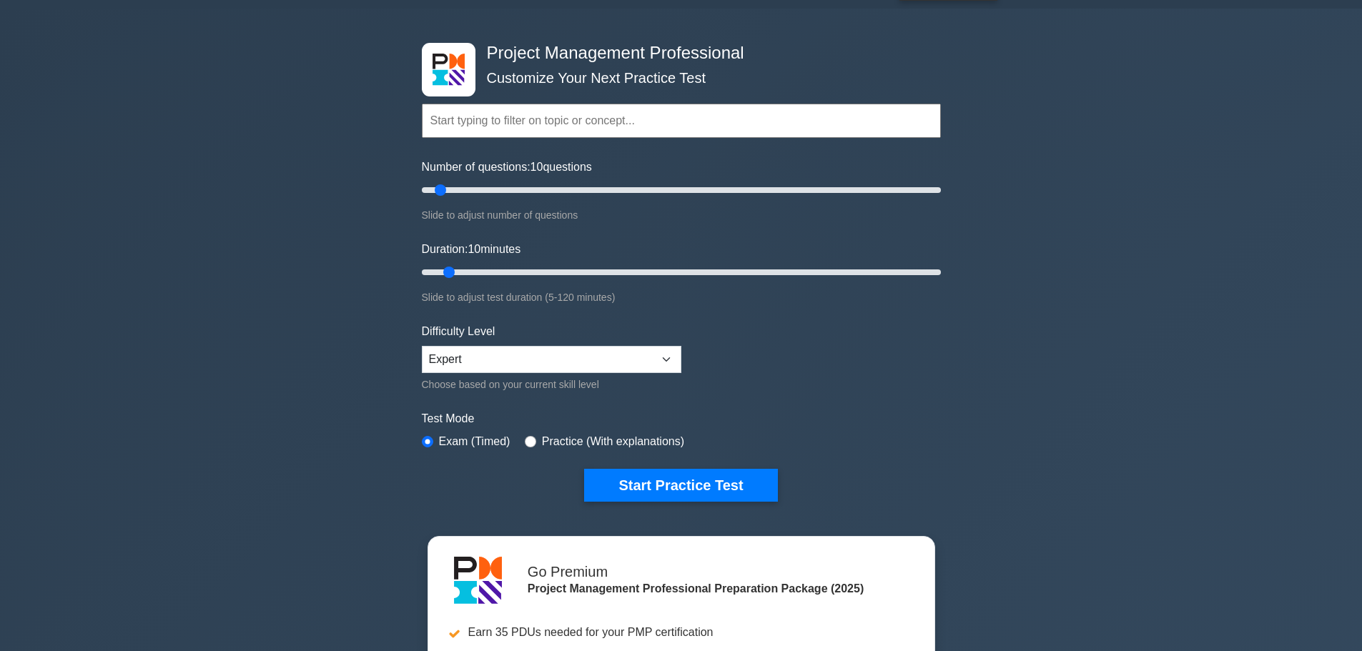
scroll to position [72, 0]
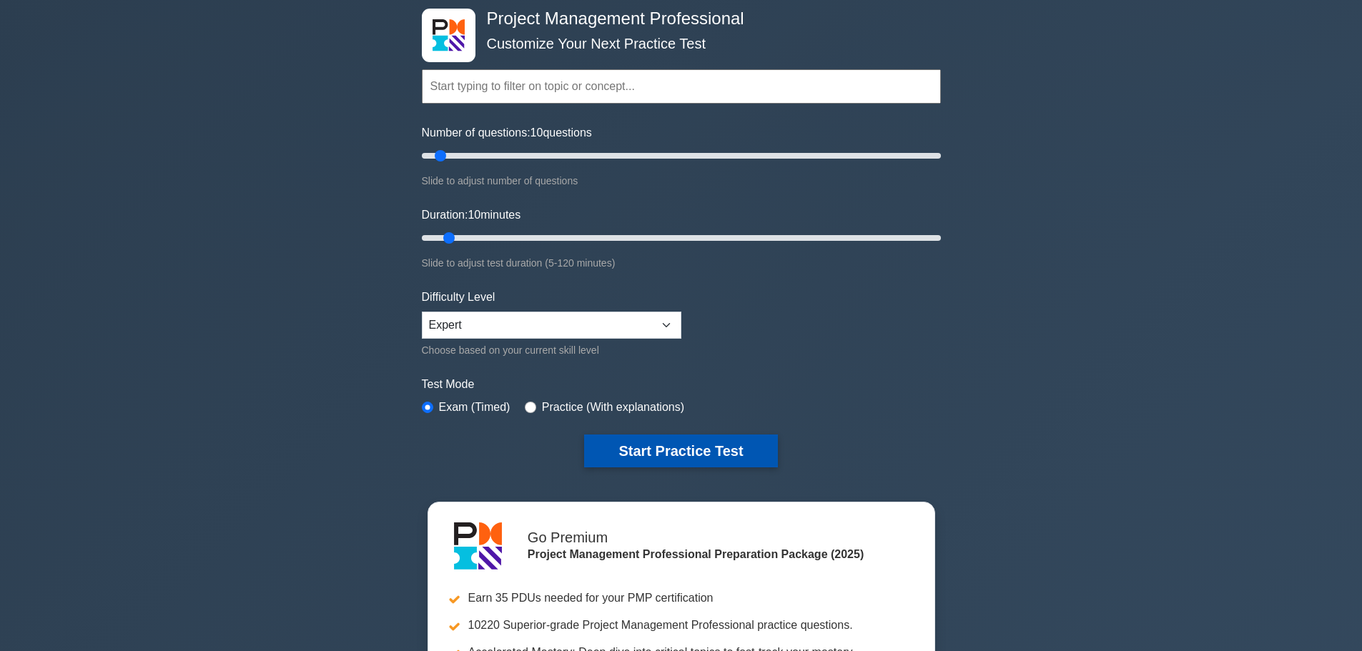
click at [715, 438] on button "Start Practice Test" at bounding box center [680, 451] width 193 height 33
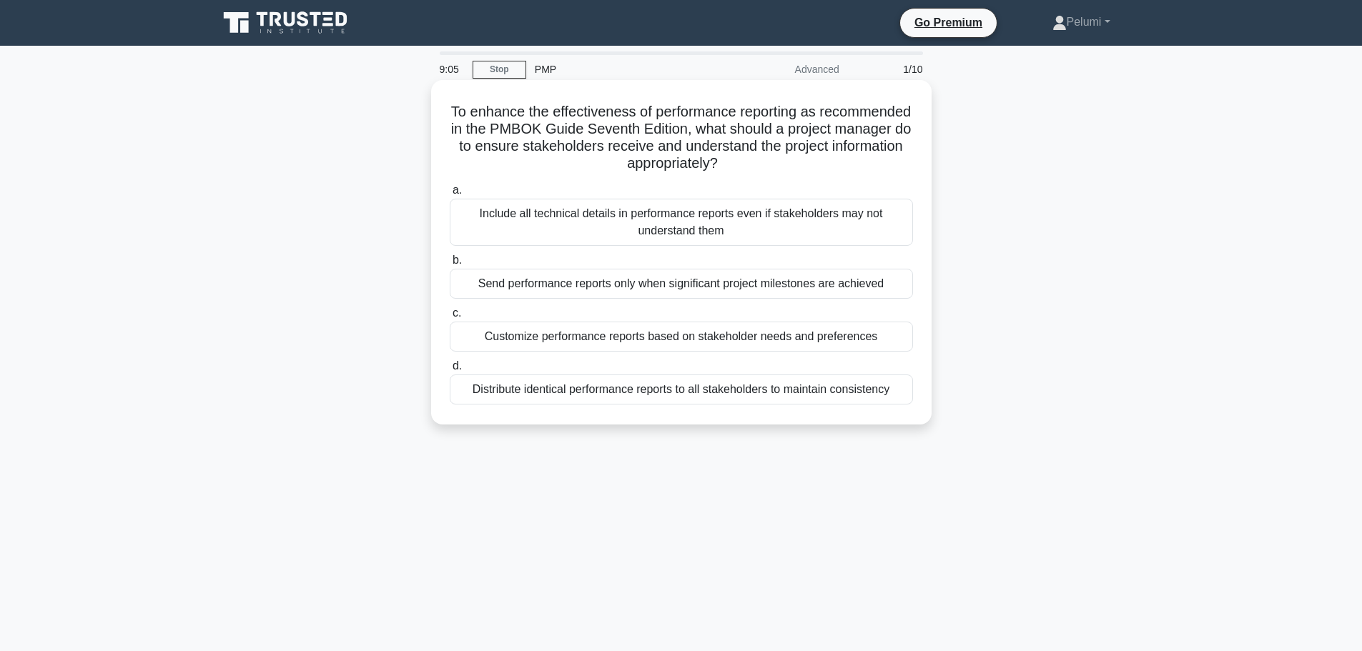
click at [710, 345] on div "Customize performance reports based on stakeholder needs and preferences" at bounding box center [681, 337] width 463 height 30
click at [450, 318] on input "c. Customize performance reports based on stakeholder needs and preferences" at bounding box center [450, 313] width 0 height 9
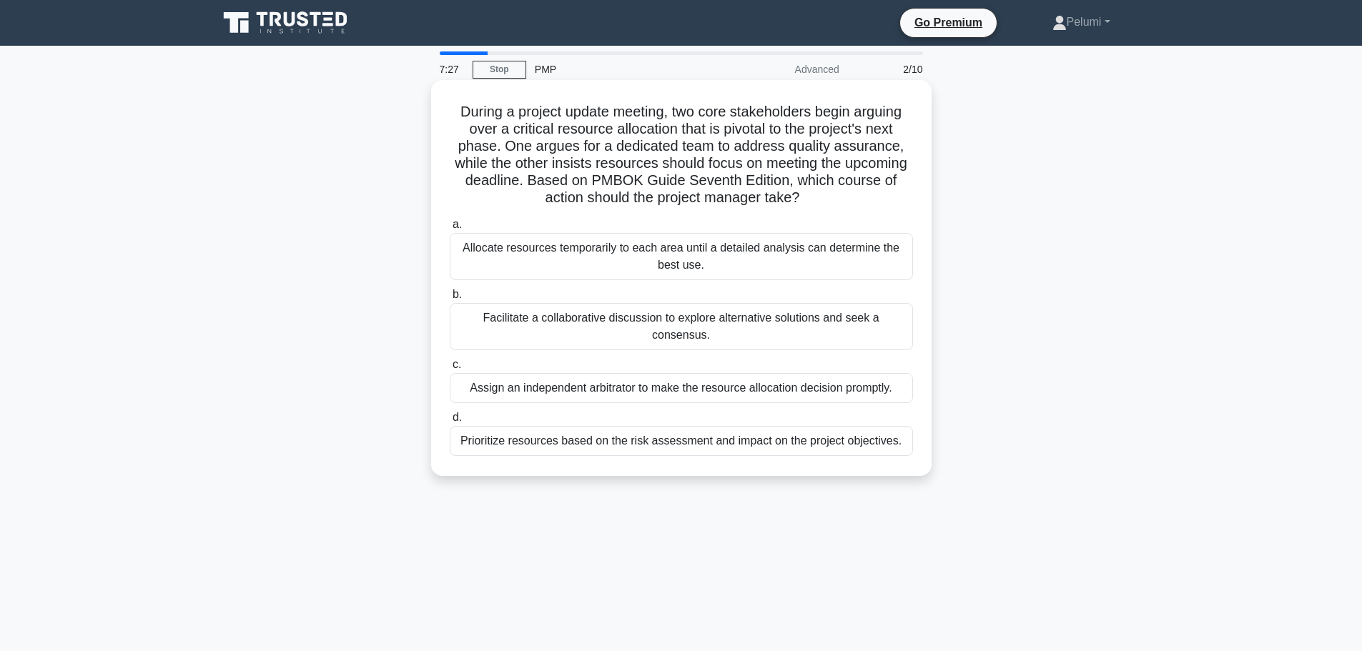
click at [807, 426] on div "Prioritize resources based on the risk assessment and impact on the project obj…" at bounding box center [681, 441] width 463 height 30
click at [450, 423] on input "d. Prioritize resources based on the risk assessment and impact on the project …" at bounding box center [450, 417] width 0 height 9
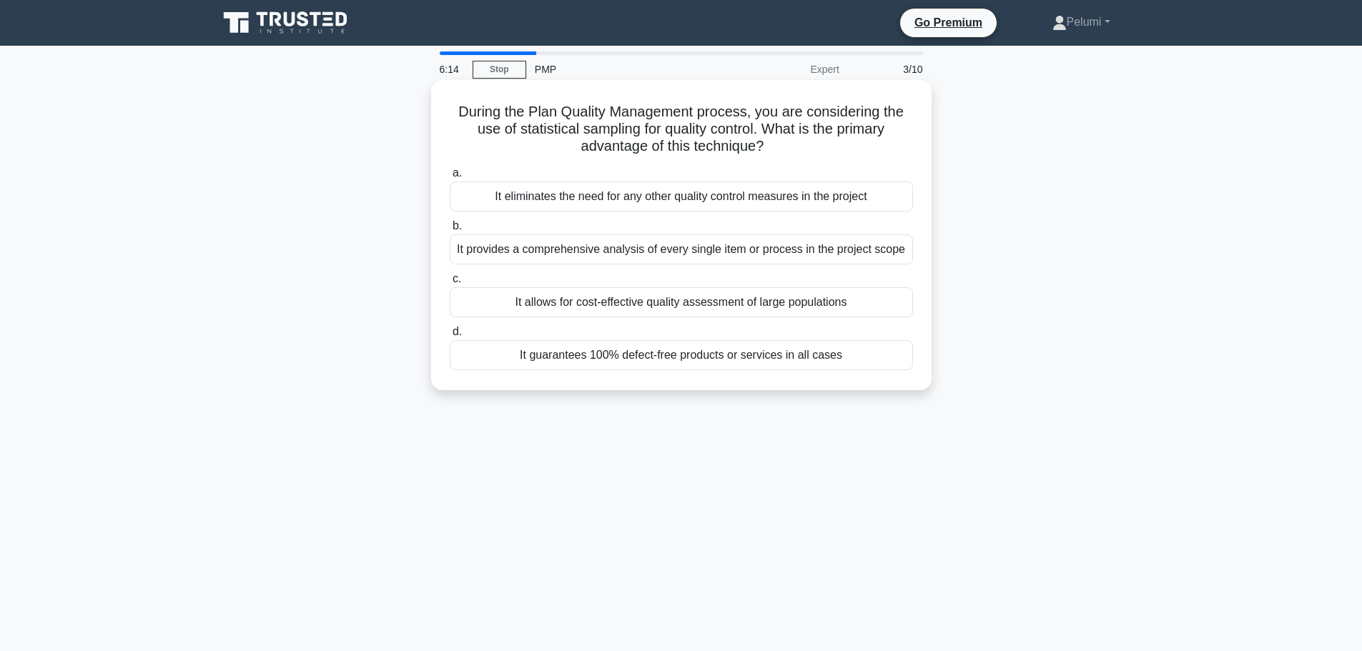
click at [601, 248] on div "It provides a comprehensive analysis of every single item or process in the pro…" at bounding box center [681, 250] width 463 height 30
click at [450, 231] on input "b. It provides a comprehensive analysis of every single item or process in the …" at bounding box center [450, 226] width 0 height 9
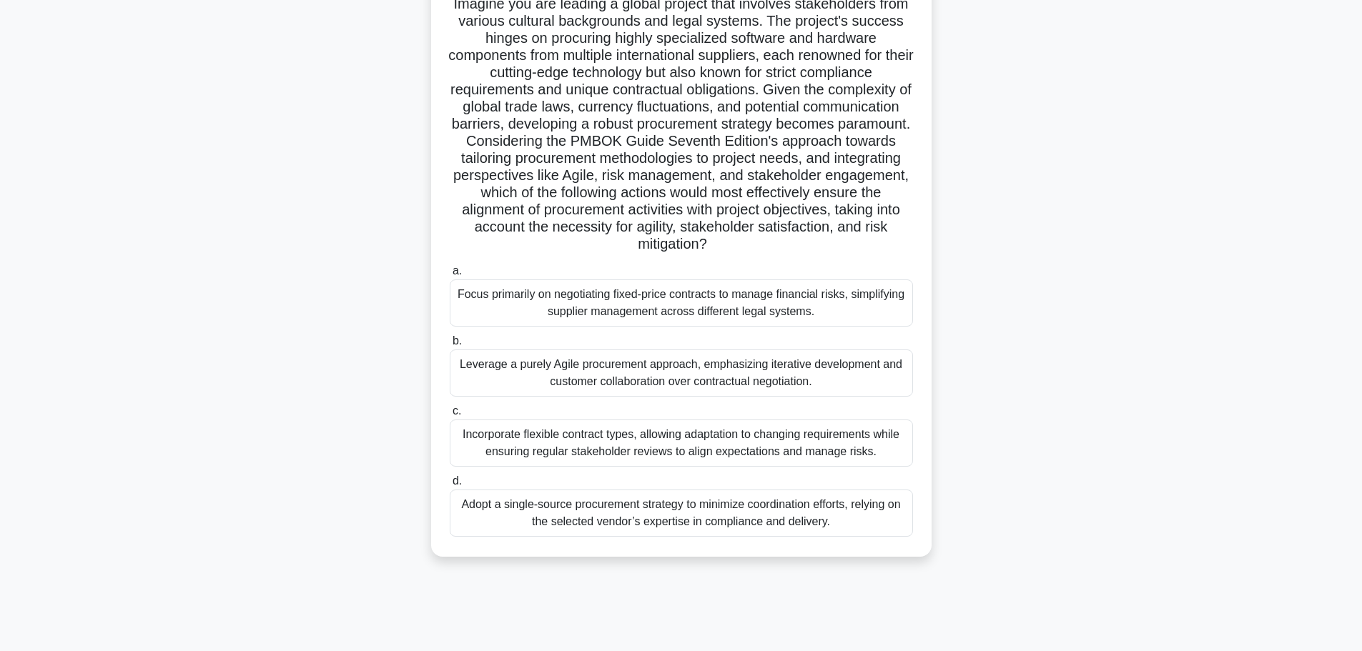
scroll to position [121, 0]
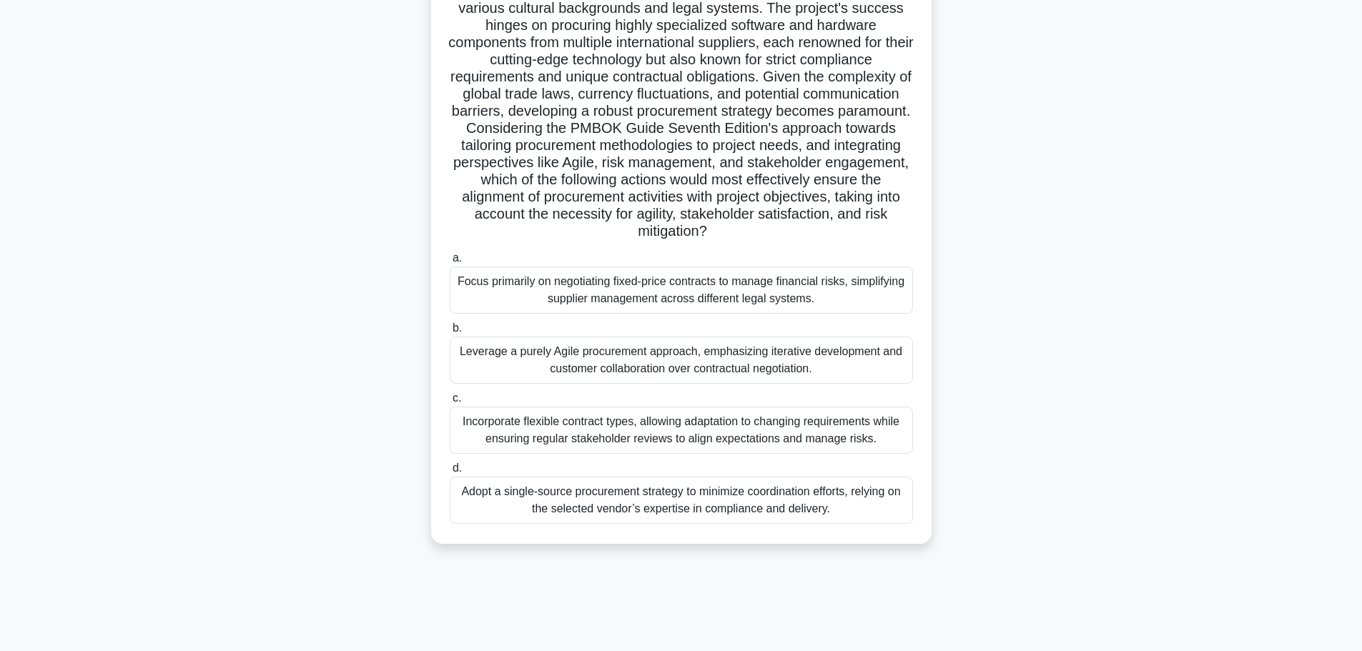
click at [599, 366] on div "Leverage a purely Agile procurement approach, emphasizing iterative development…" at bounding box center [681, 360] width 463 height 47
click at [450, 333] on input "b. Leverage a purely Agile procurement approach, emphasizing iterative developm…" at bounding box center [450, 328] width 0 height 9
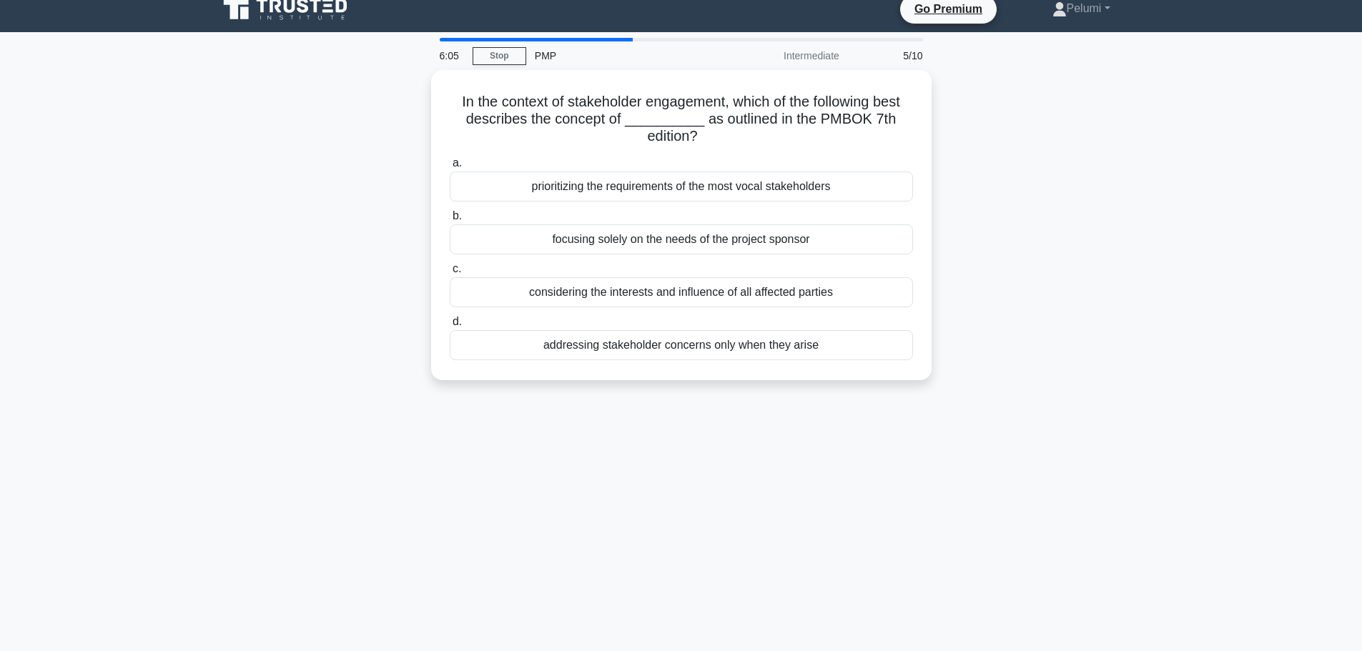
scroll to position [0, 0]
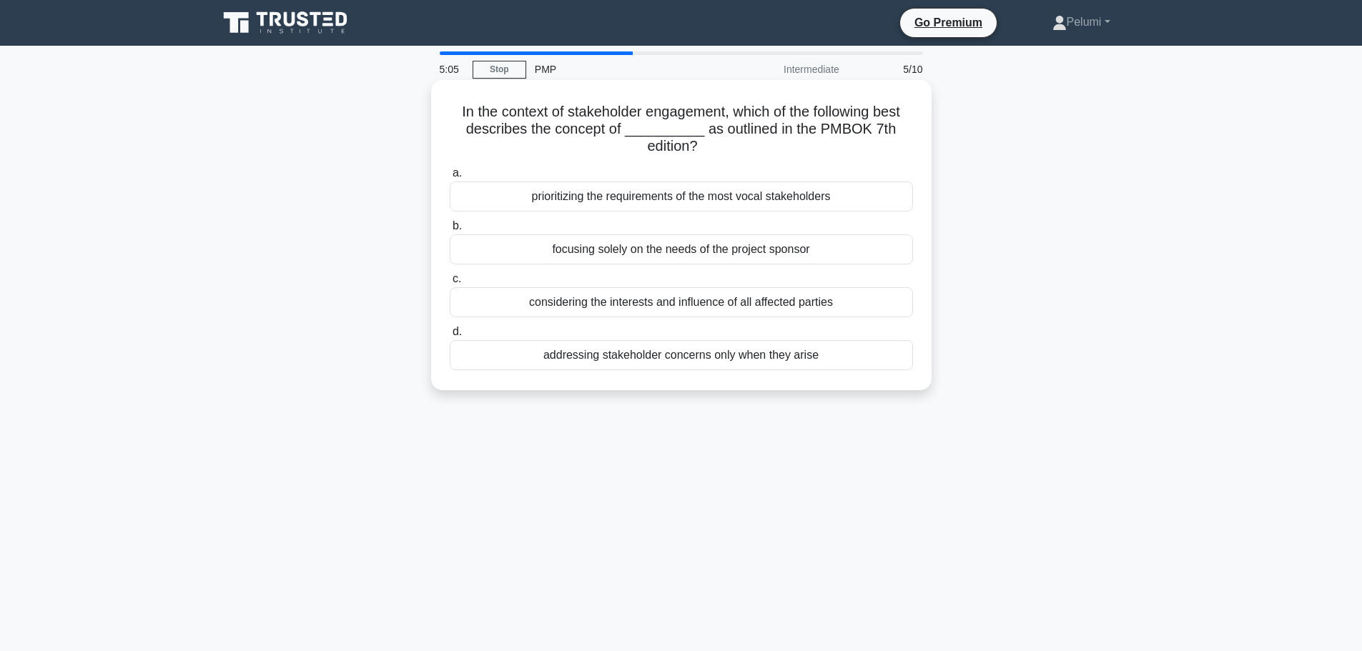
click at [711, 213] on div "a. prioritizing the requirements of the most vocal stakeholders b. focusing sol…" at bounding box center [681, 268] width 481 height 212
click at [747, 303] on div "considering the interests and influence of all affected parties" at bounding box center [681, 302] width 463 height 30
click at [450, 284] on input "c. considering the interests and influence of all affected parties" at bounding box center [450, 279] width 0 height 9
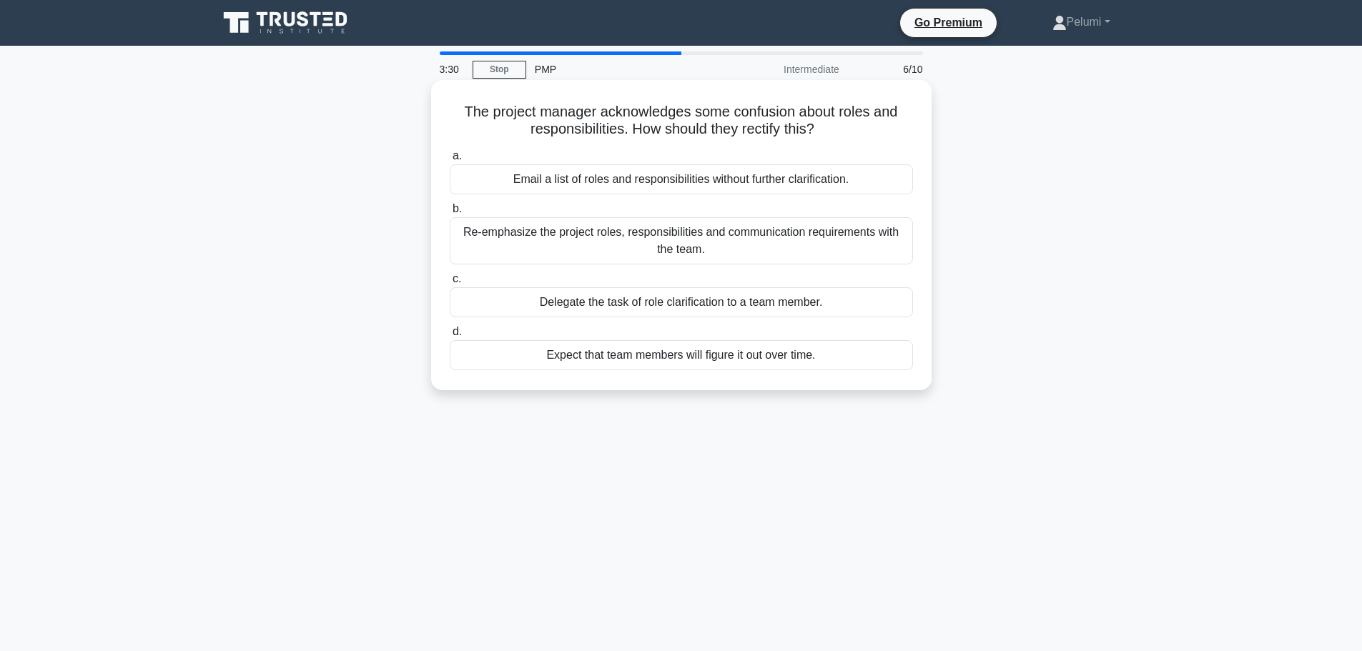
click at [768, 259] on div "Re-emphasize the project roles, responsibilities and communication requirements…" at bounding box center [681, 240] width 463 height 47
click at [450, 214] on input "b. Re-emphasize the project roles, responsibilities and communication requireme…" at bounding box center [450, 209] width 0 height 9
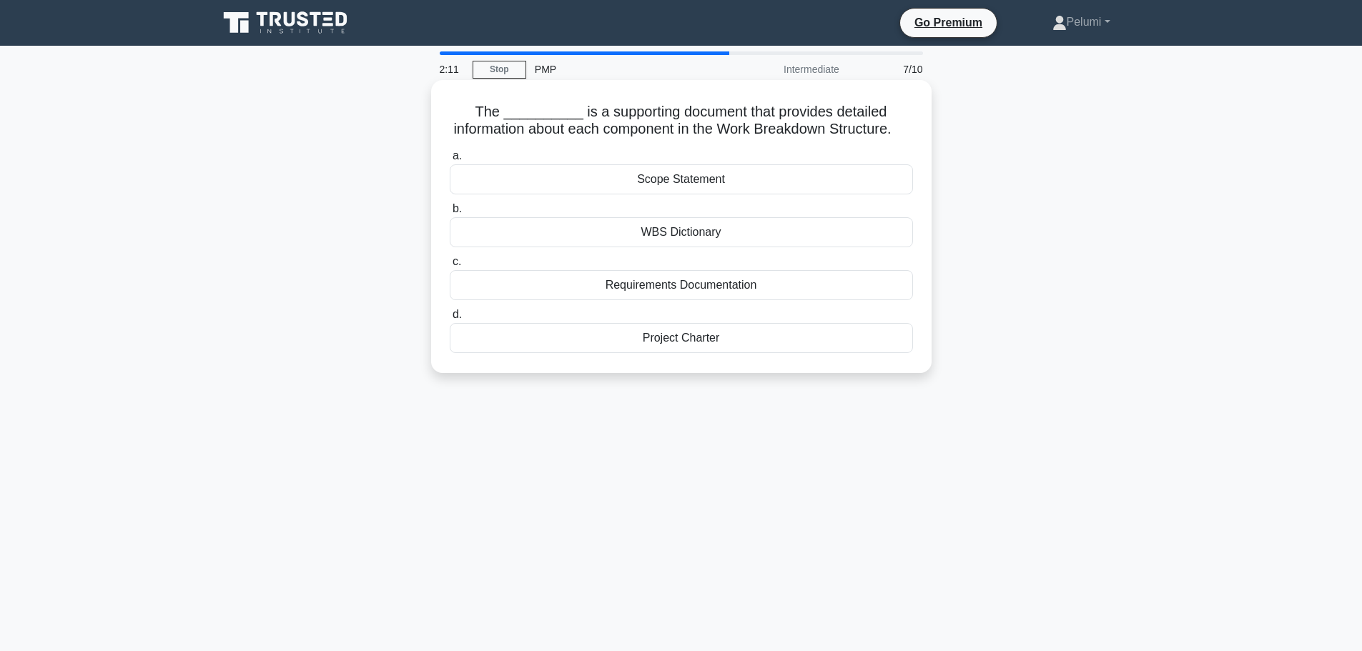
click at [706, 247] on div "WBS Dictionary" at bounding box center [681, 232] width 463 height 30
click at [450, 214] on input "b. WBS Dictionary" at bounding box center [450, 209] width 0 height 9
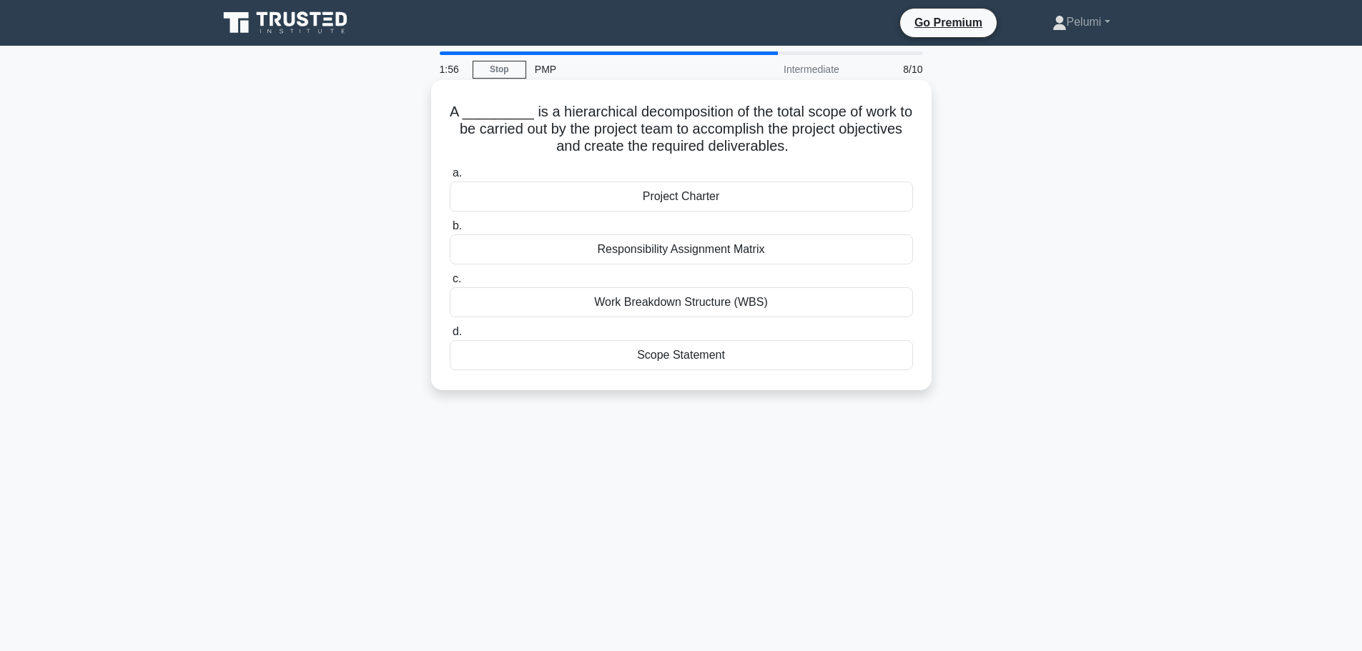
click at [684, 258] on div "Responsibility Assignment Matrix" at bounding box center [681, 250] width 463 height 30
click at [450, 231] on input "b. Responsibility Assignment Matrix" at bounding box center [450, 226] width 0 height 9
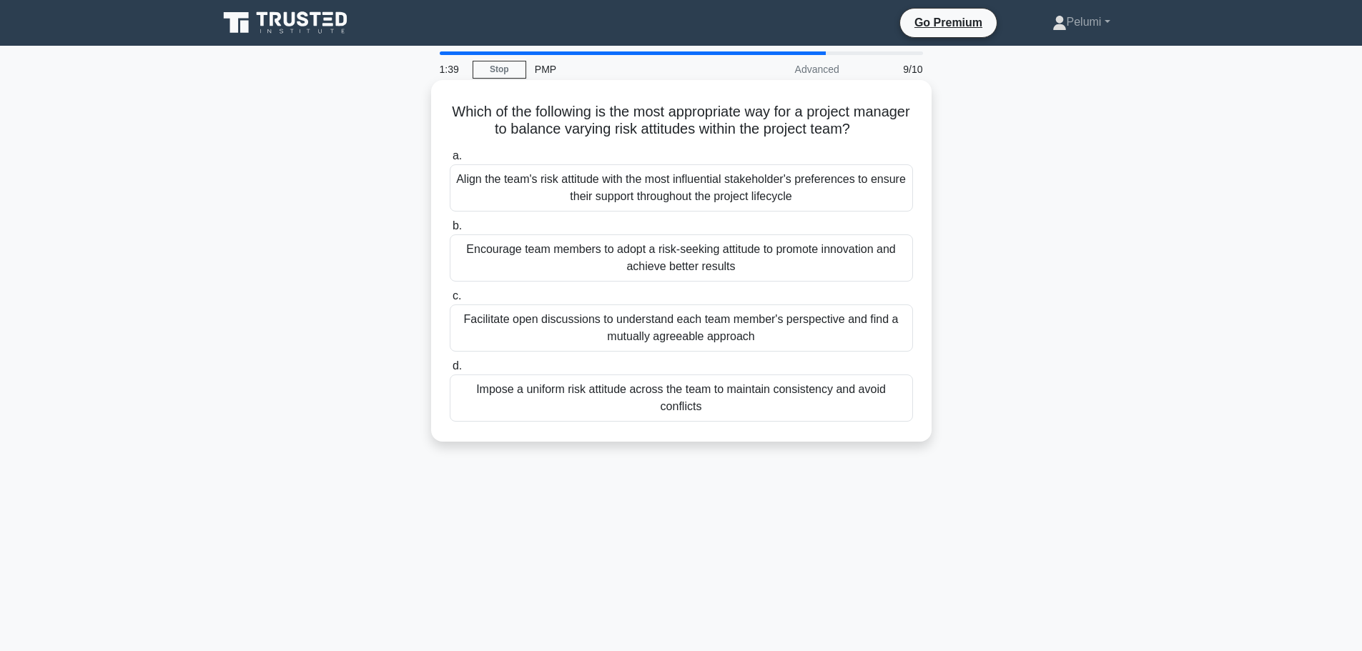
click at [598, 348] on div "Facilitate open discussions to understand each team member's perspective and fi…" at bounding box center [681, 328] width 463 height 47
click at [450, 301] on input "c. Facilitate open discussions to understand each team member's perspective and…" at bounding box center [450, 296] width 0 height 9
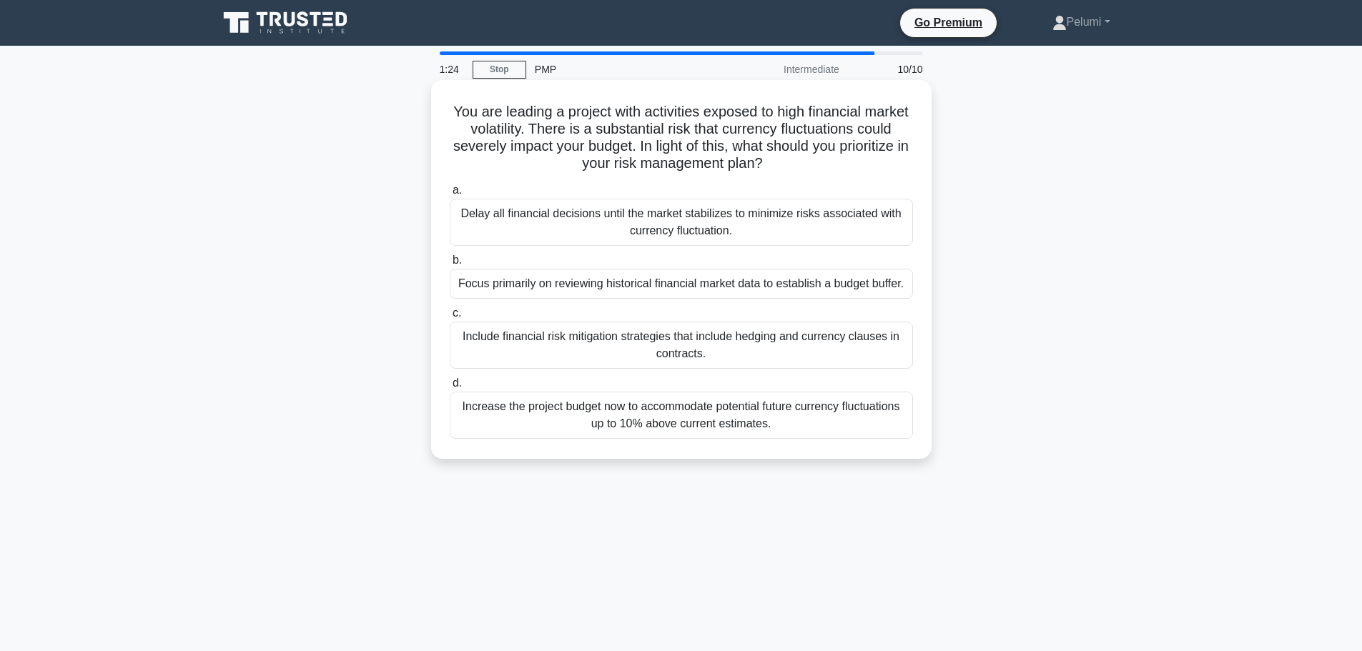
click at [676, 296] on div "Focus primarily on reviewing historical financial market data to establish a bu…" at bounding box center [681, 284] width 463 height 30
click at [450, 265] on input "b. Focus primarily on reviewing historical financial market data to establish a…" at bounding box center [450, 260] width 0 height 9
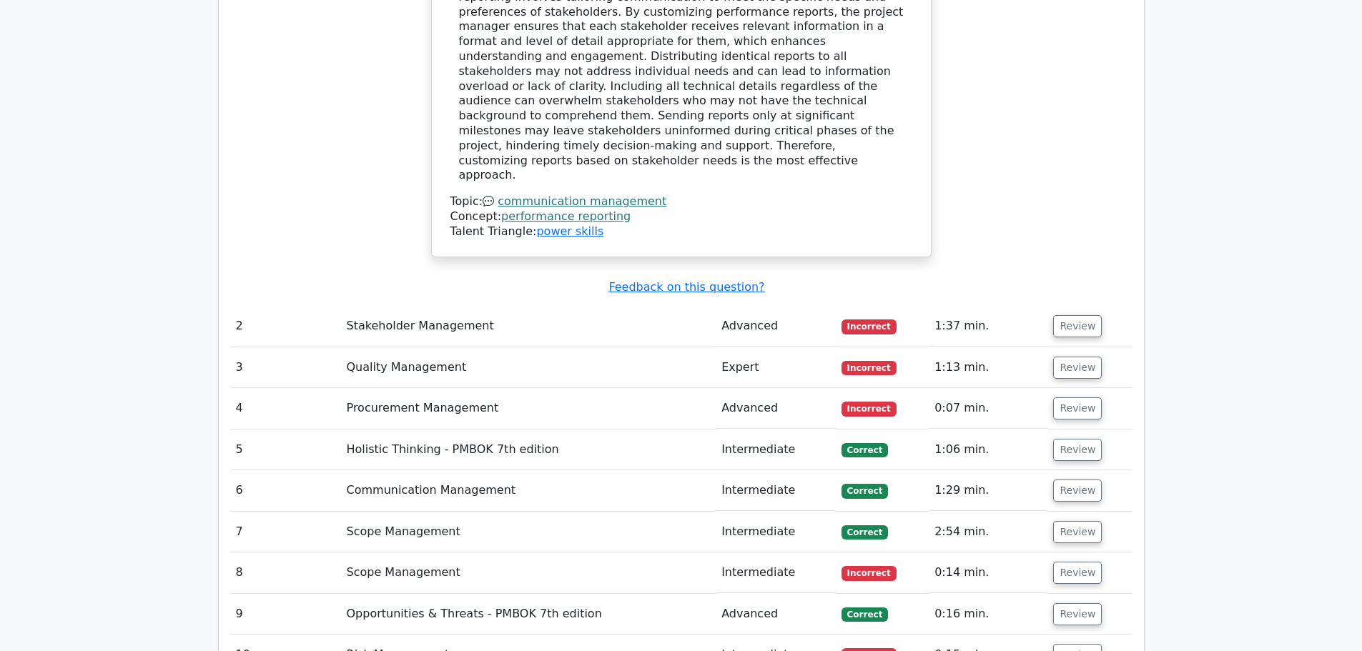
scroll to position [2002, 0]
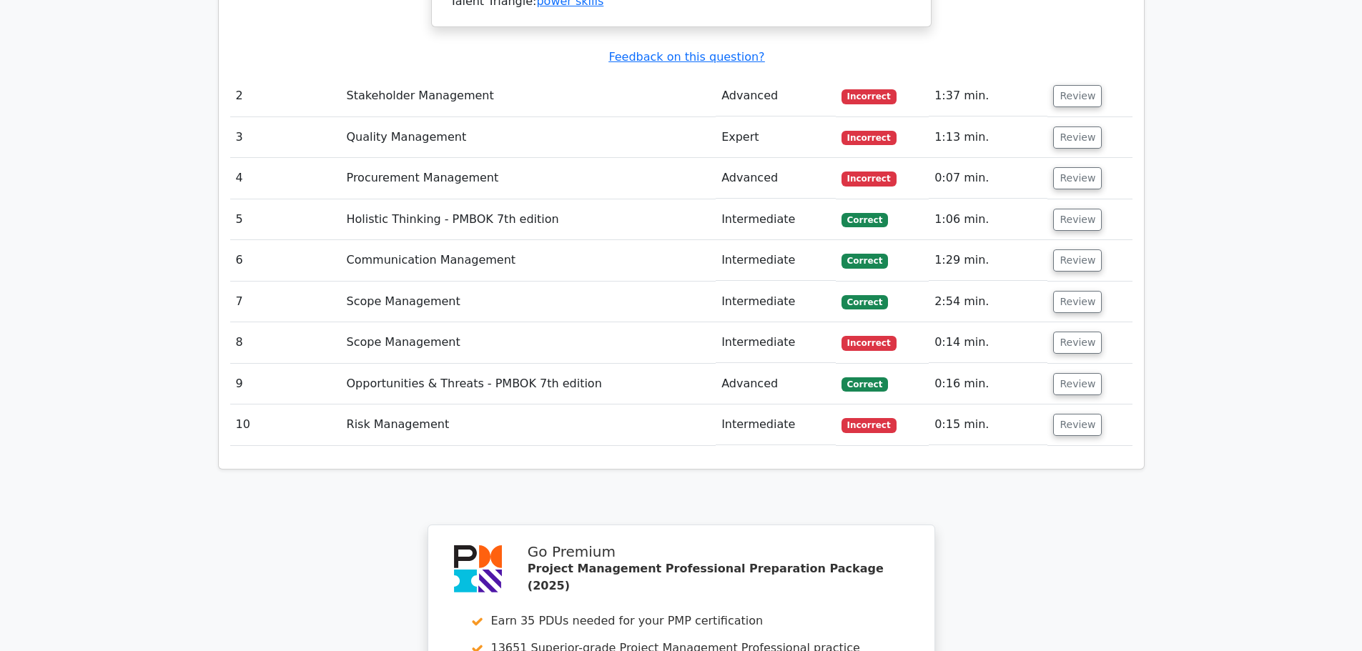
click at [817, 282] on td "Intermediate" at bounding box center [776, 302] width 120 height 41
click at [1084, 291] on button "Review" at bounding box center [1077, 302] width 49 height 22
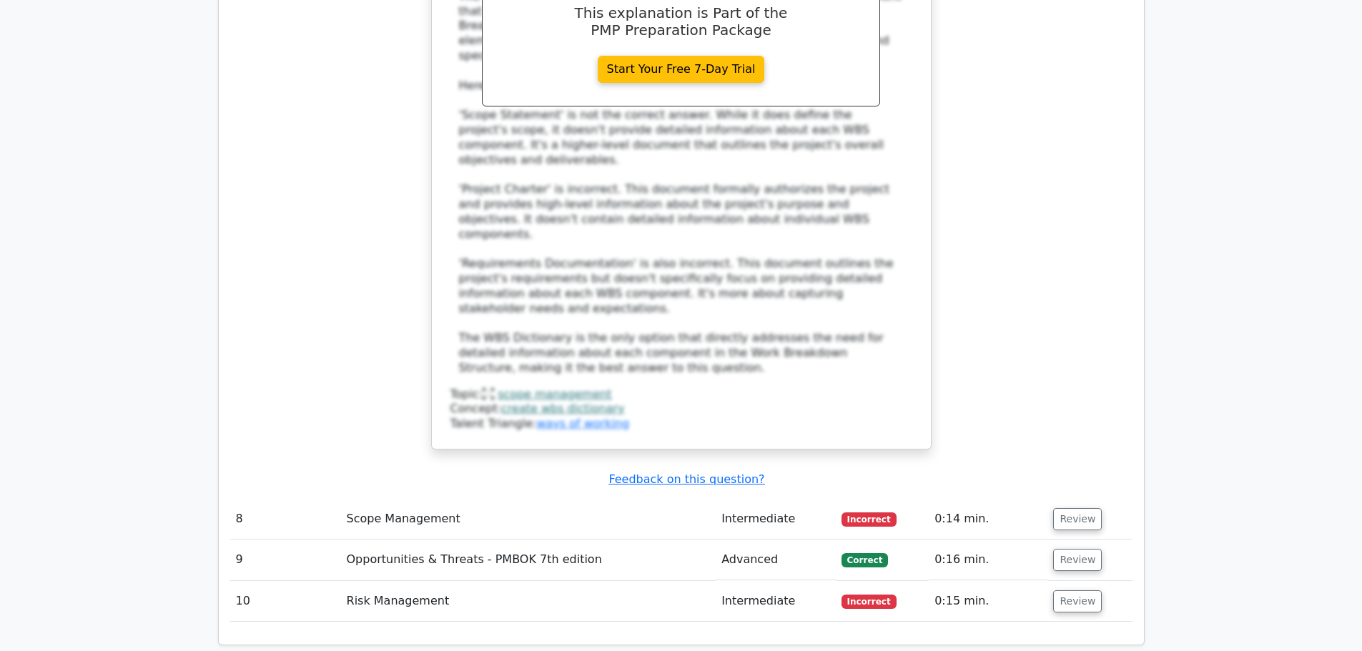
scroll to position [2717, 0]
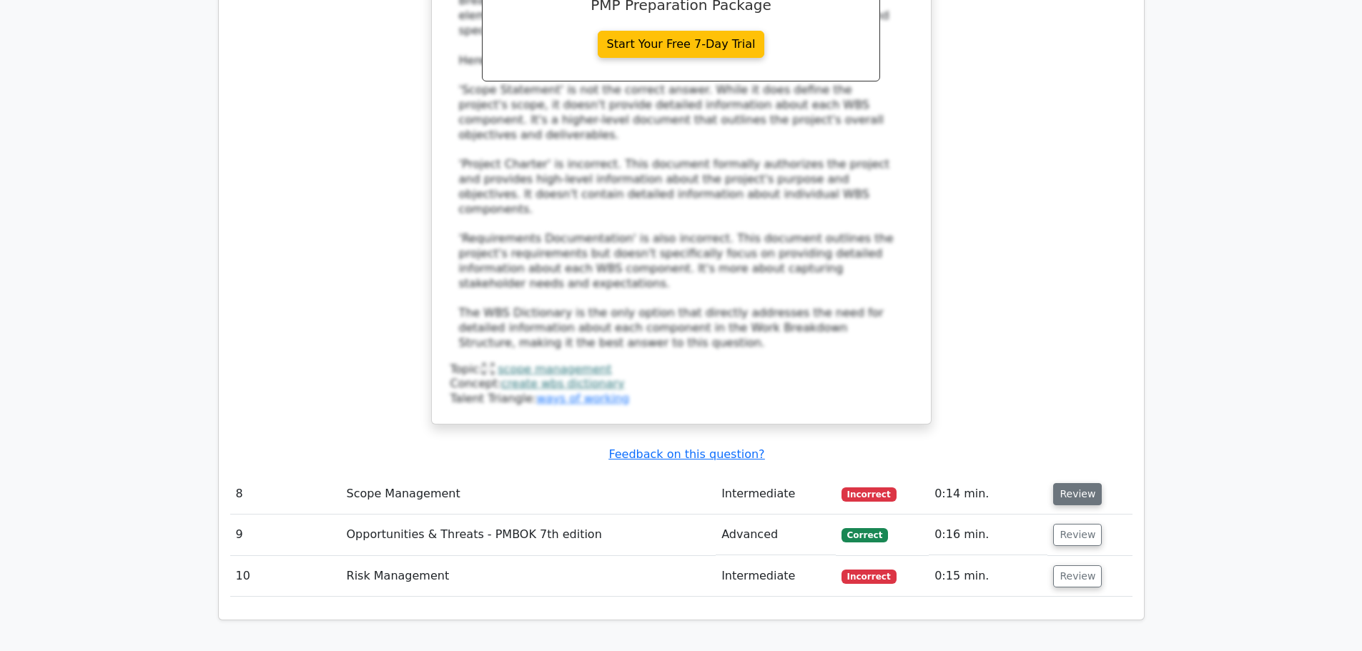
click at [1069, 483] on button "Review" at bounding box center [1077, 494] width 49 height 22
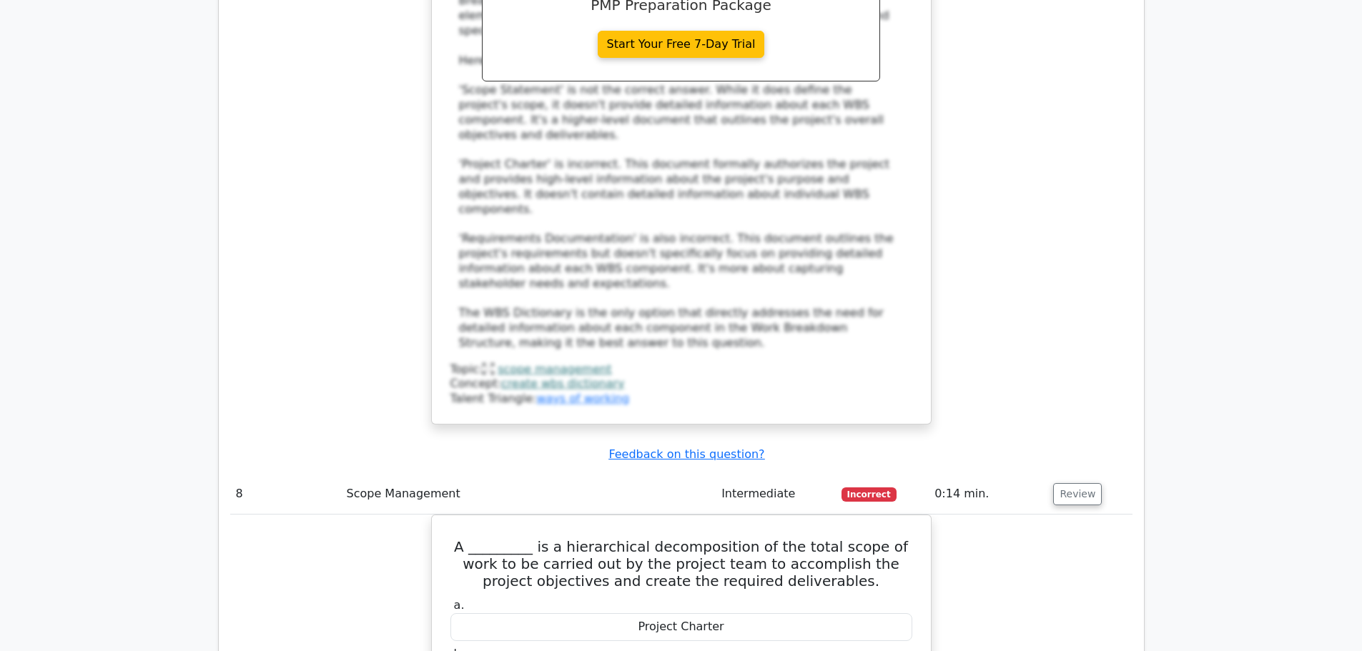
click at [1136, 170] on div "Question Analysis Question # Topic Difficulty Result Time Spent Action 1 Commun…" at bounding box center [681, 12] width 925 height 3010
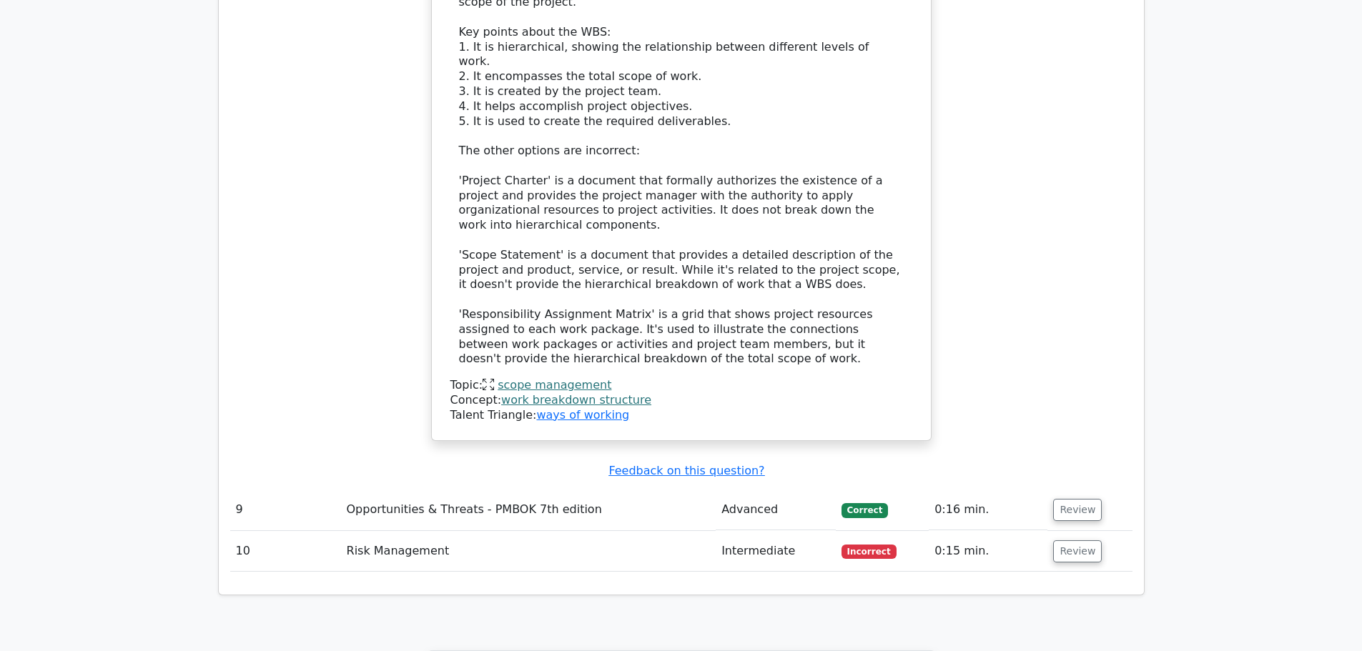
scroll to position [3647, 0]
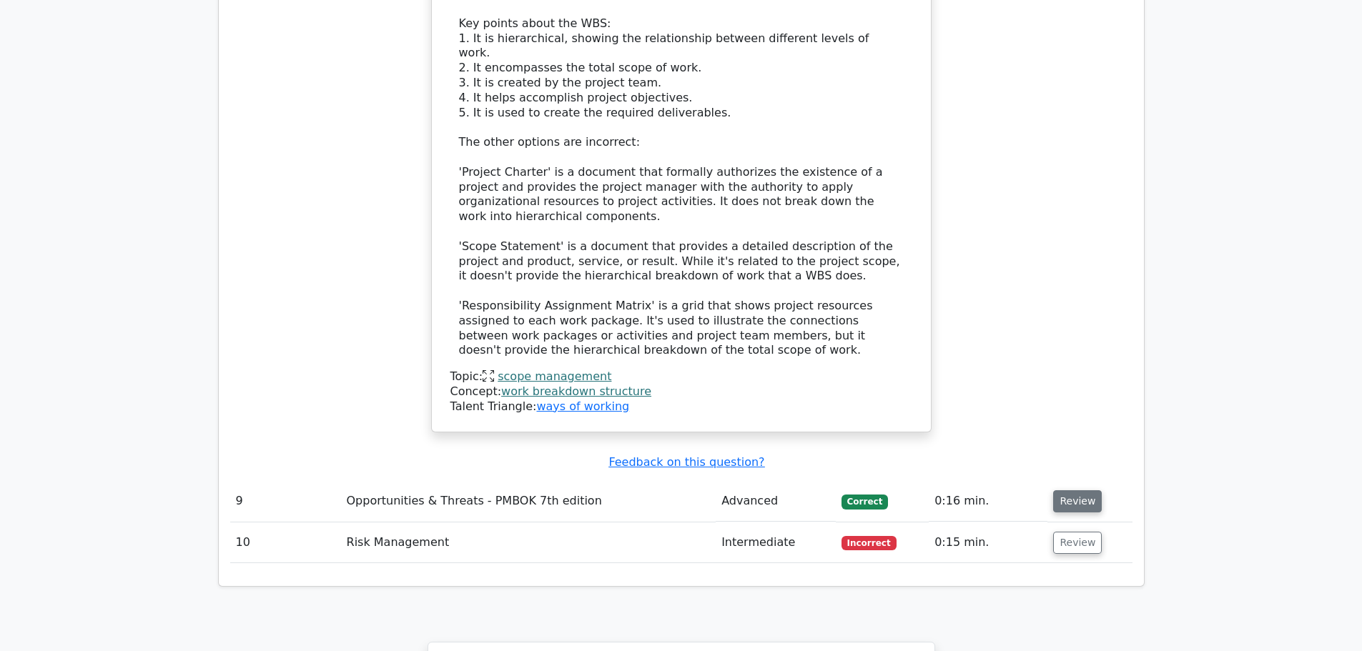
click at [1075, 491] on button "Review" at bounding box center [1077, 502] width 49 height 22
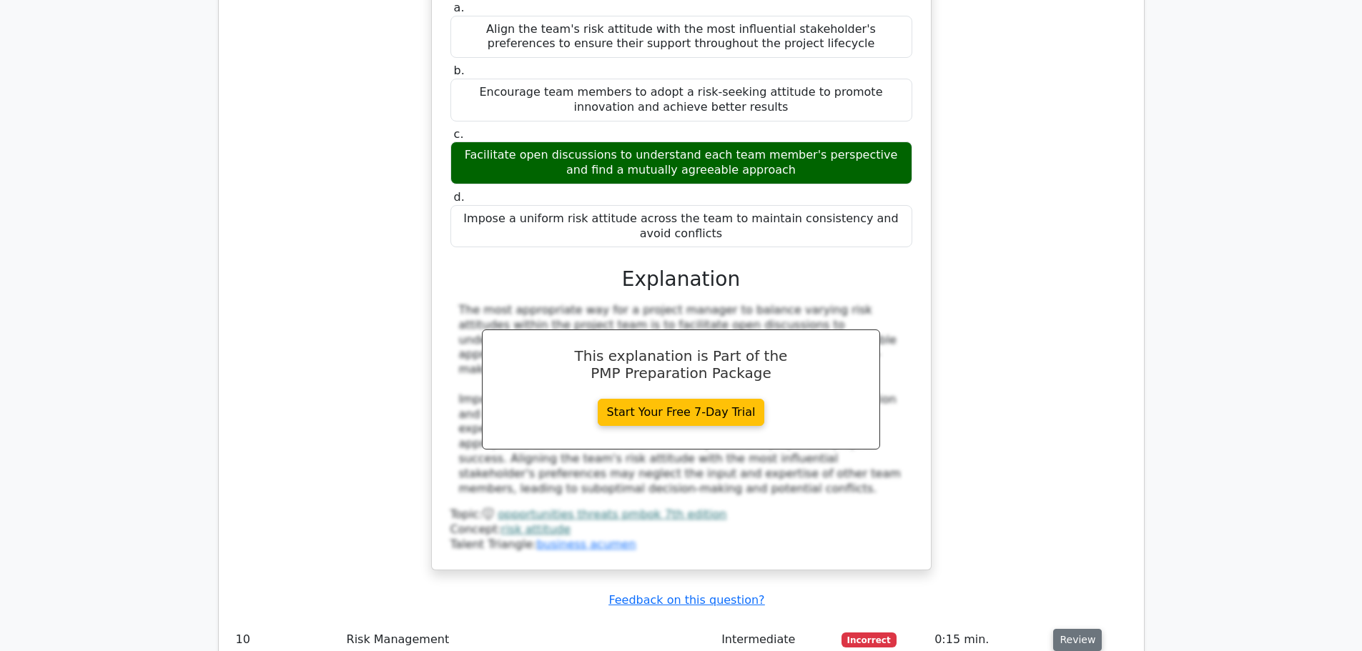
scroll to position [4290, 0]
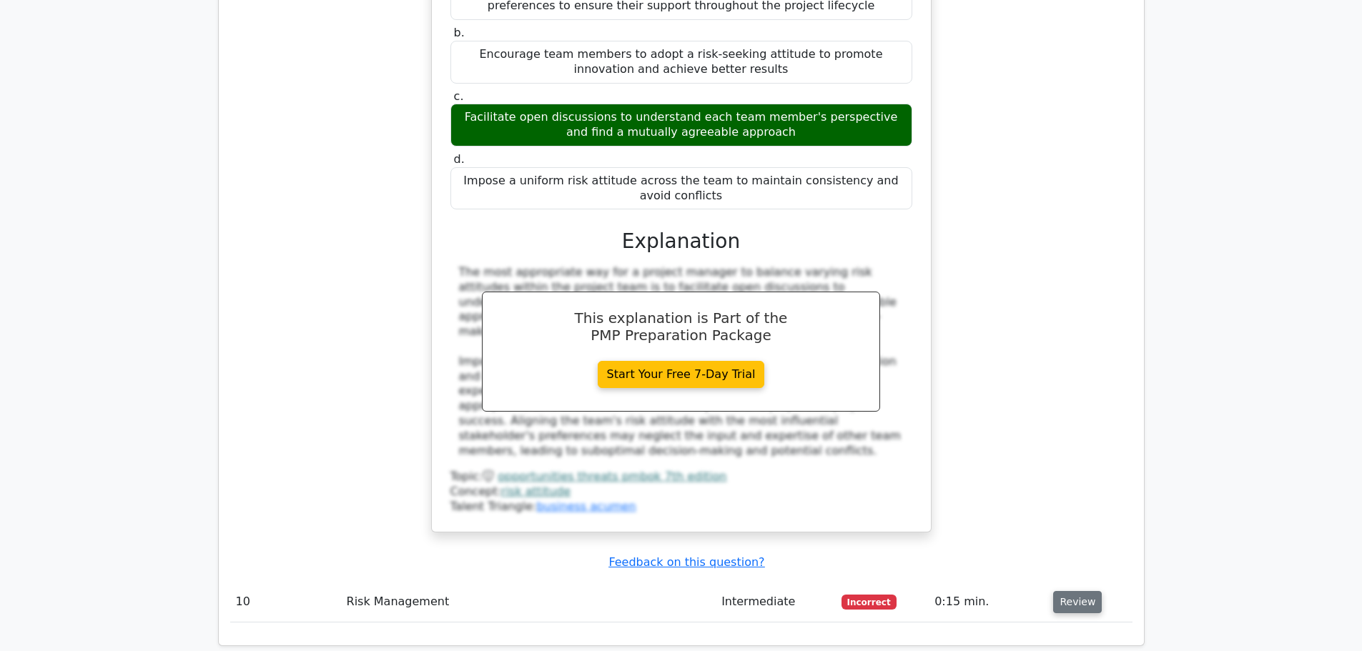
click at [1095, 591] on button "Review" at bounding box center [1077, 602] width 49 height 22
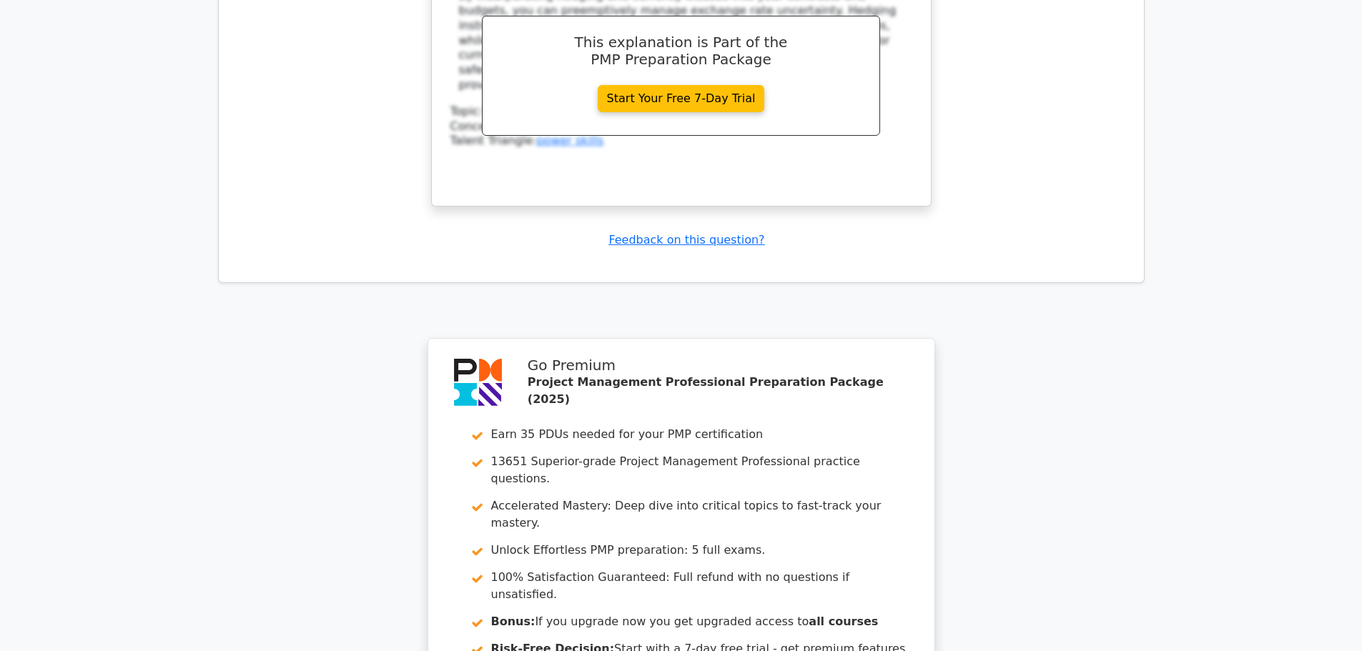
scroll to position [5374, 0]
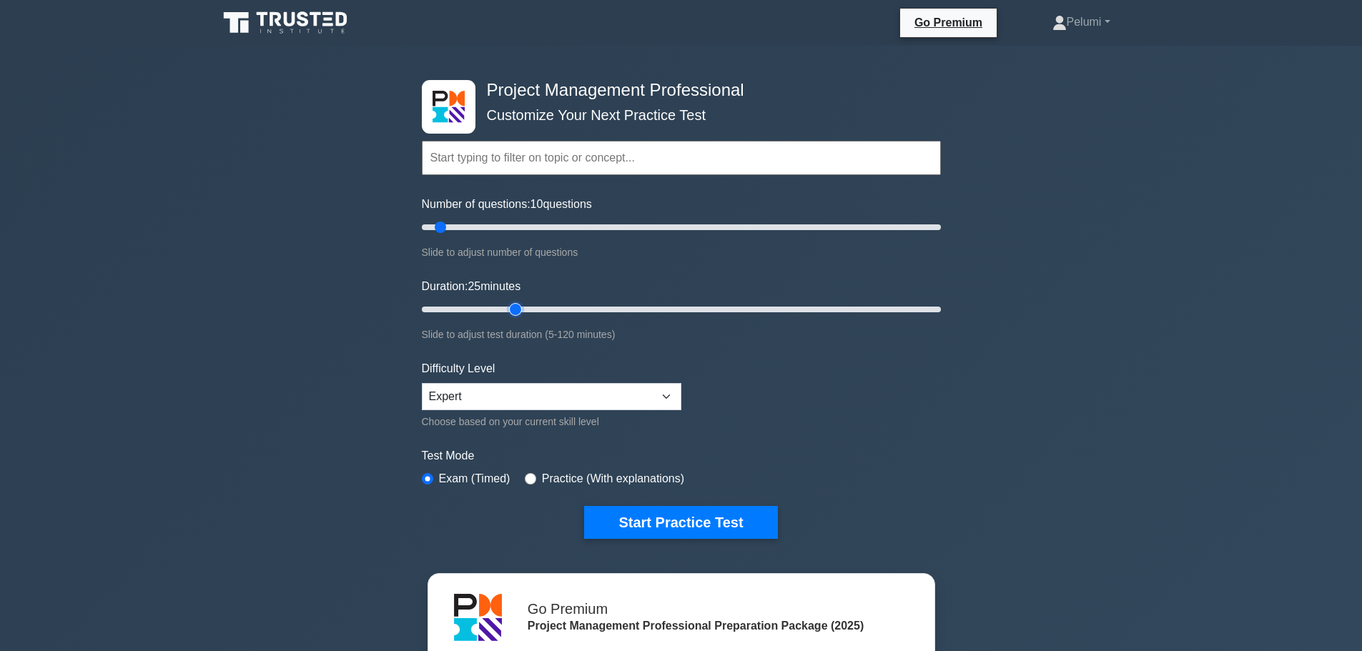
drag, startPoint x: 445, startPoint y: 308, endPoint x: 511, endPoint y: 309, distance: 65.1
type input "25"
click at [511, 309] on input "Duration: 25 minutes" at bounding box center [681, 309] width 519 height 17
drag, startPoint x: 442, startPoint y: 228, endPoint x: 481, endPoint y: 230, distance: 39.4
click at [481, 230] on input "Number of questions: 25 questions" at bounding box center [681, 227] width 519 height 17
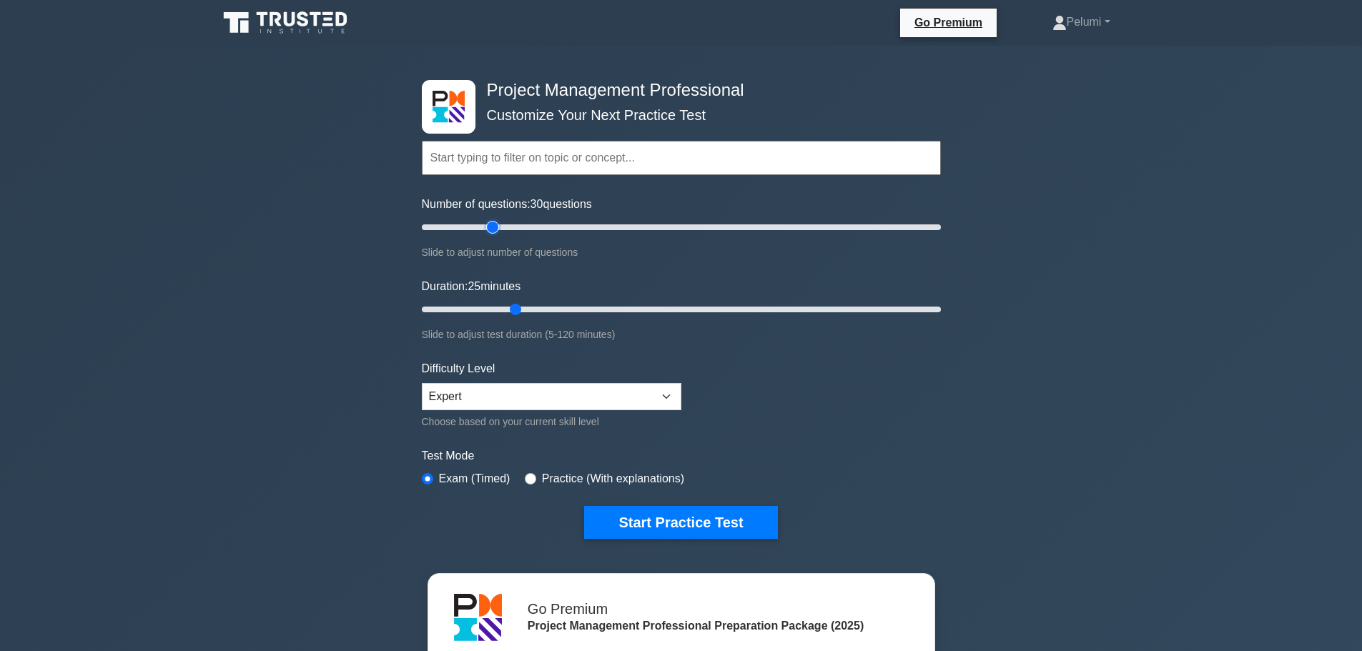
drag, startPoint x: 477, startPoint y: 227, endPoint x: 493, endPoint y: 239, distance: 19.9
type input "30"
click at [493, 236] on input "Number of questions: 30 questions" at bounding box center [681, 227] width 519 height 17
click at [724, 531] on button "Start Practice Test" at bounding box center [680, 522] width 193 height 33
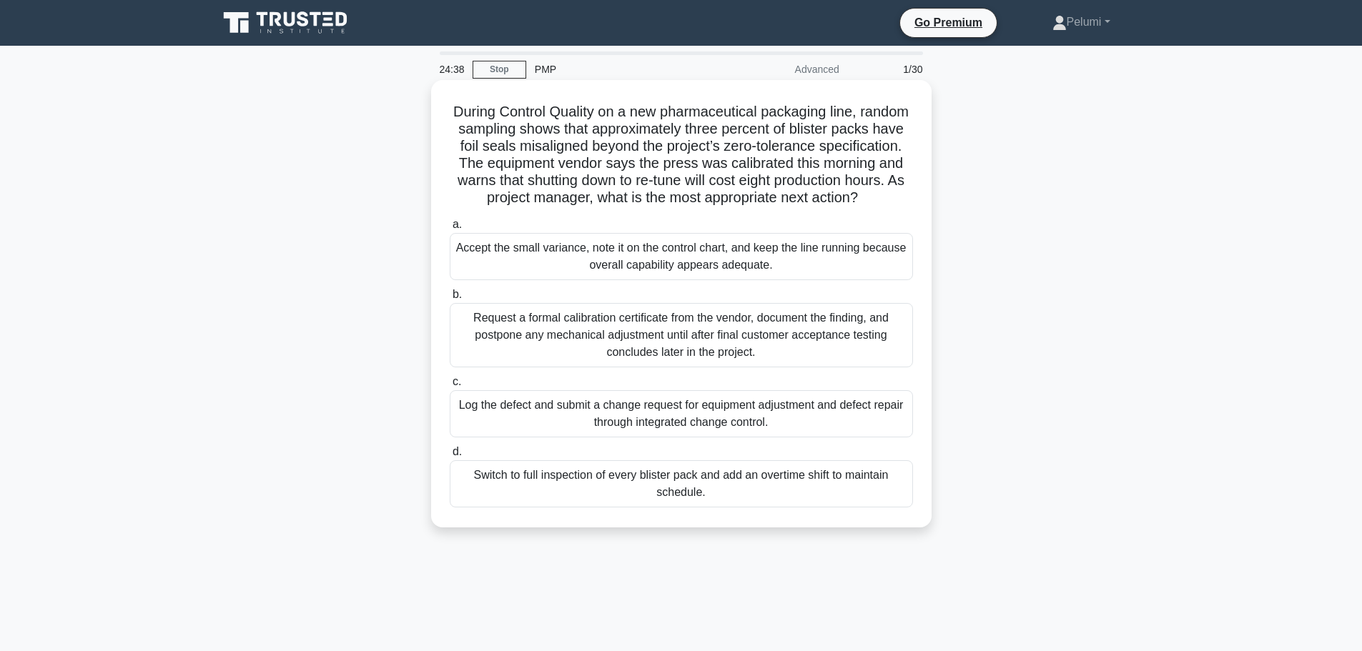
click at [589, 350] on div "Request a formal calibration certificate from the vendor, document the finding,…" at bounding box center [681, 335] width 463 height 64
click at [450, 300] on input "b. Request a formal calibration certificate from the vendor, document the findi…" at bounding box center [450, 294] width 0 height 9
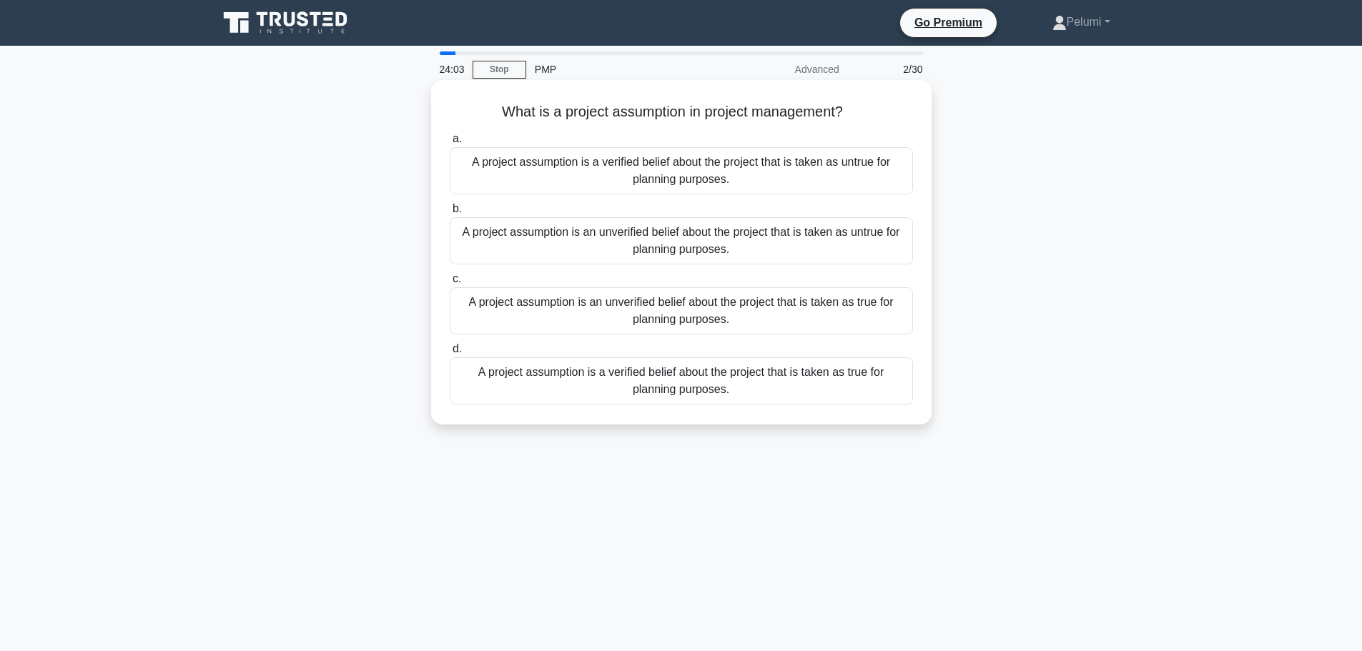
drag, startPoint x: 659, startPoint y: 240, endPoint x: 656, endPoint y: 154, distance: 85.8
click at [656, 154] on div "a. A project assumption is a verified belief about the project that is taken as…" at bounding box center [681, 267] width 481 height 280
click at [603, 169] on div "A project assumption is a verified belief about the project that is taken as un…" at bounding box center [681, 170] width 463 height 47
click at [450, 144] on input "a. A project assumption is a verified belief about the project that is taken as…" at bounding box center [450, 138] width 0 height 9
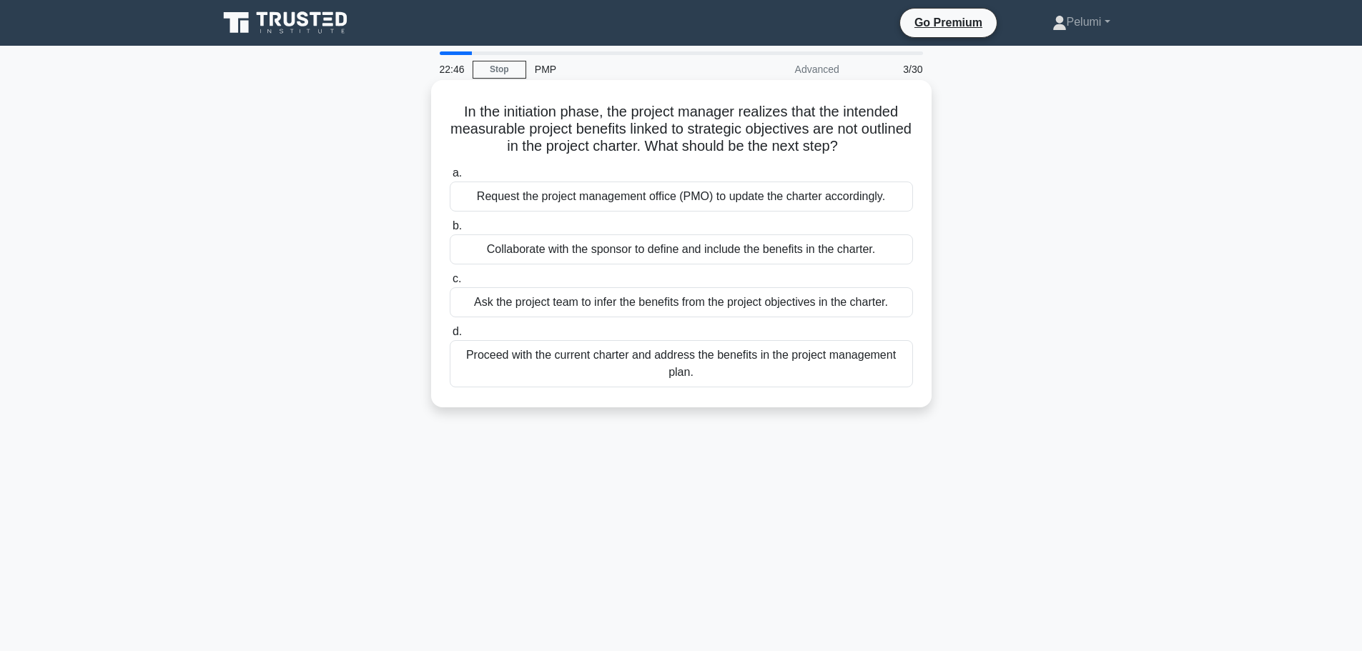
click at [561, 200] on div "Request the project management office (PMO) to update the charter accordingly." at bounding box center [681, 197] width 463 height 30
click at [450, 178] on input "a. Request the project management office (PMO) to update the charter accordingl…" at bounding box center [450, 173] width 0 height 9
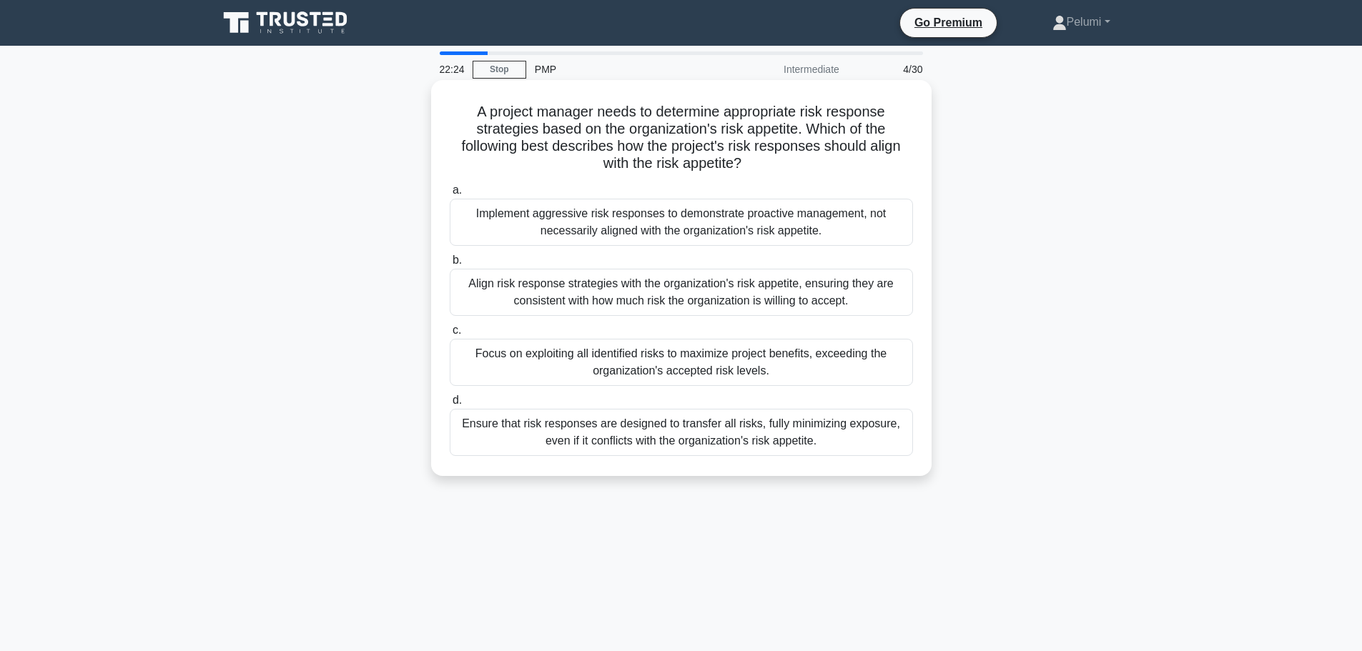
click at [458, 314] on div "Align risk response strategies with the organization's risk appetite, ensuring …" at bounding box center [681, 292] width 463 height 47
click at [450, 265] on input "b. Align risk response strategies with the organization's risk appetite, ensuri…" at bounding box center [450, 260] width 0 height 9
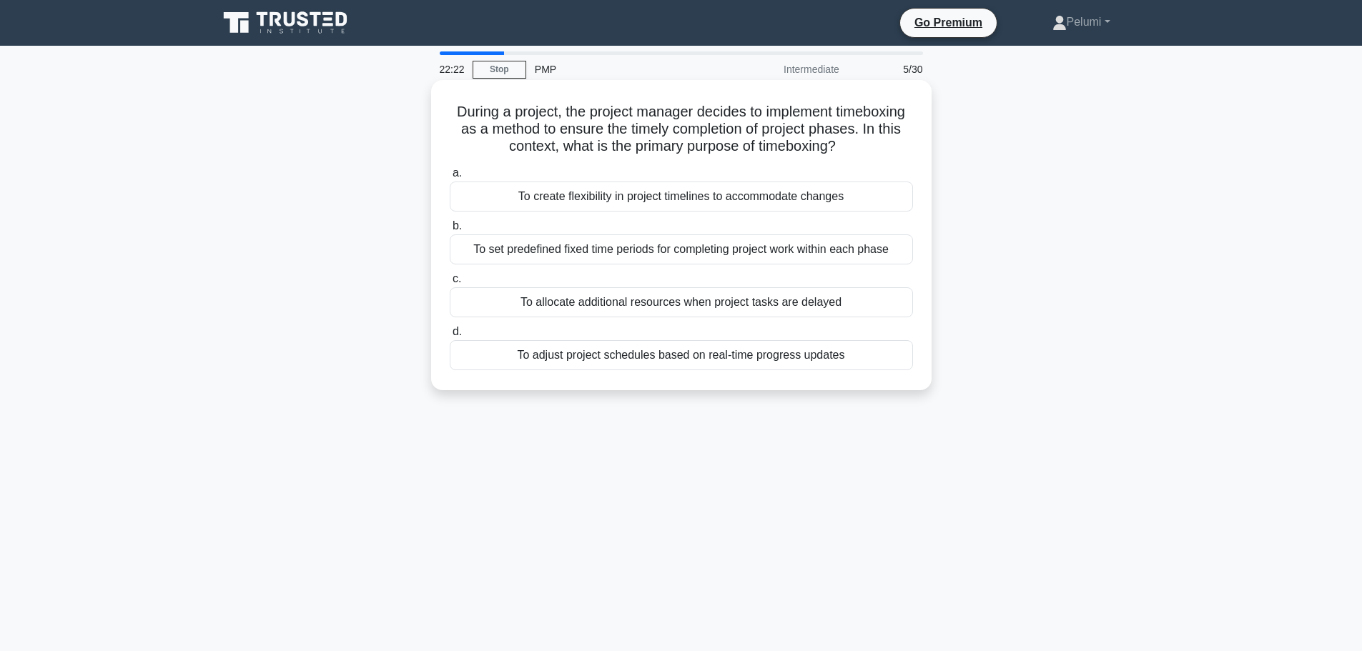
click at [496, 295] on div "To allocate additional resources when project tasks are delayed" at bounding box center [681, 302] width 463 height 30
click at [450, 284] on input "c. To allocate additional resources when project tasks are delayed" at bounding box center [450, 279] width 0 height 9
click at [602, 202] on div "Facilitate a workshop to clarify the needs and reach a consensus." at bounding box center [681, 197] width 463 height 30
click at [450, 178] on input "a. Facilitate a workshop to clarify the needs and reach a consensus." at bounding box center [450, 173] width 0 height 9
